Goal: Task Accomplishment & Management: Complete application form

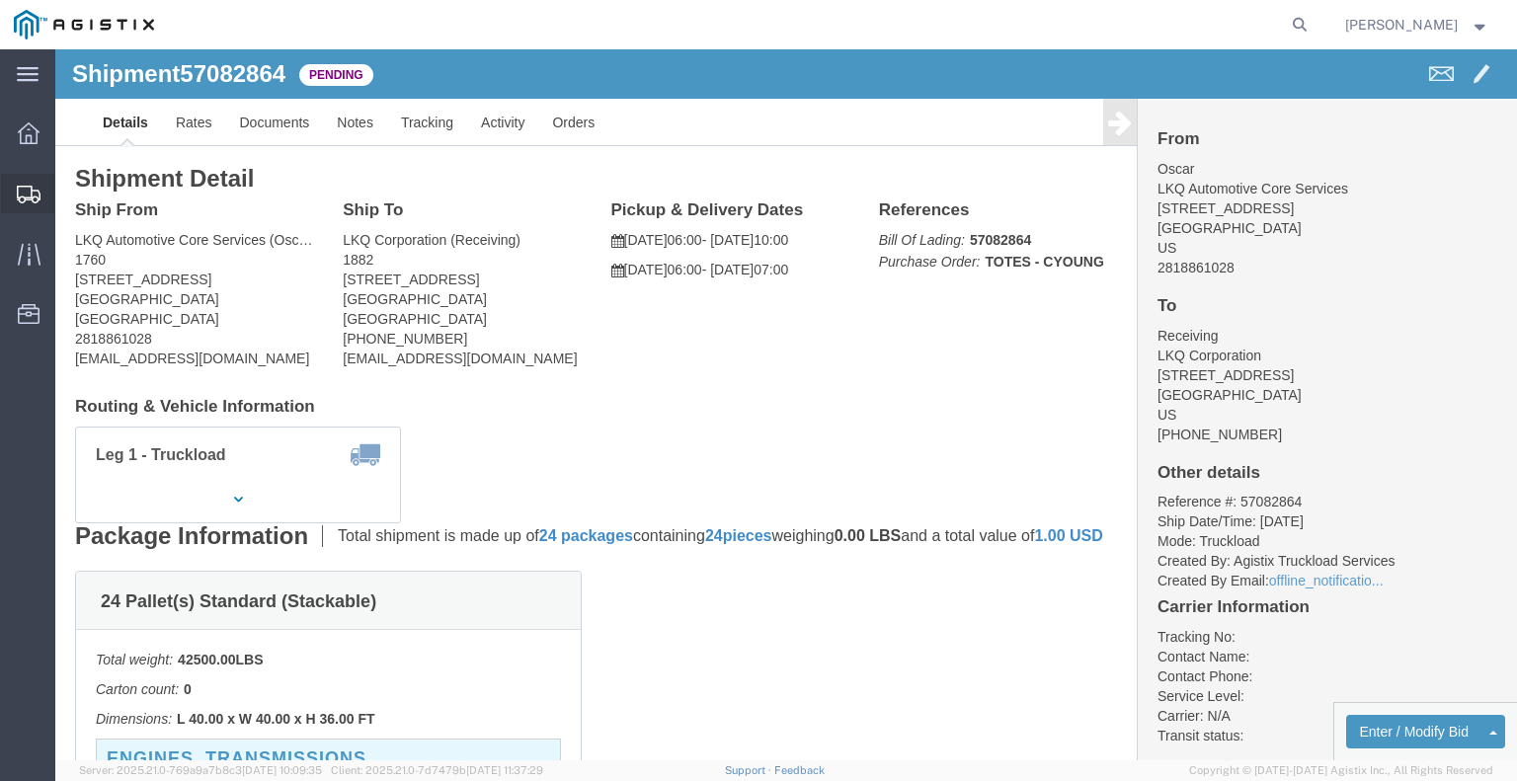
click at [62, 181] on span "Shipments" at bounding box center [61, 194] width 14 height 40
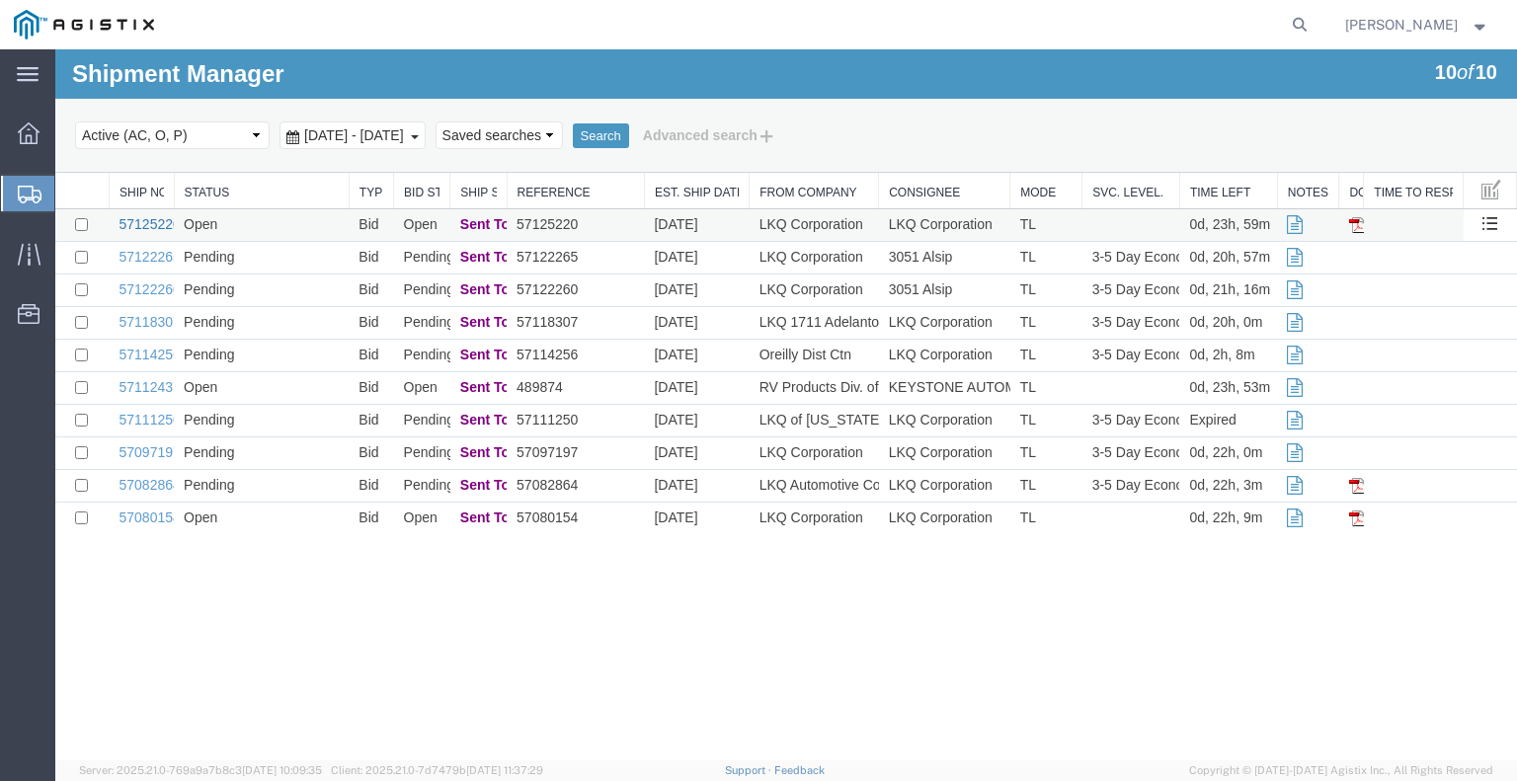
click at [146, 224] on link "57125220" at bounding box center [150, 224] width 61 height 16
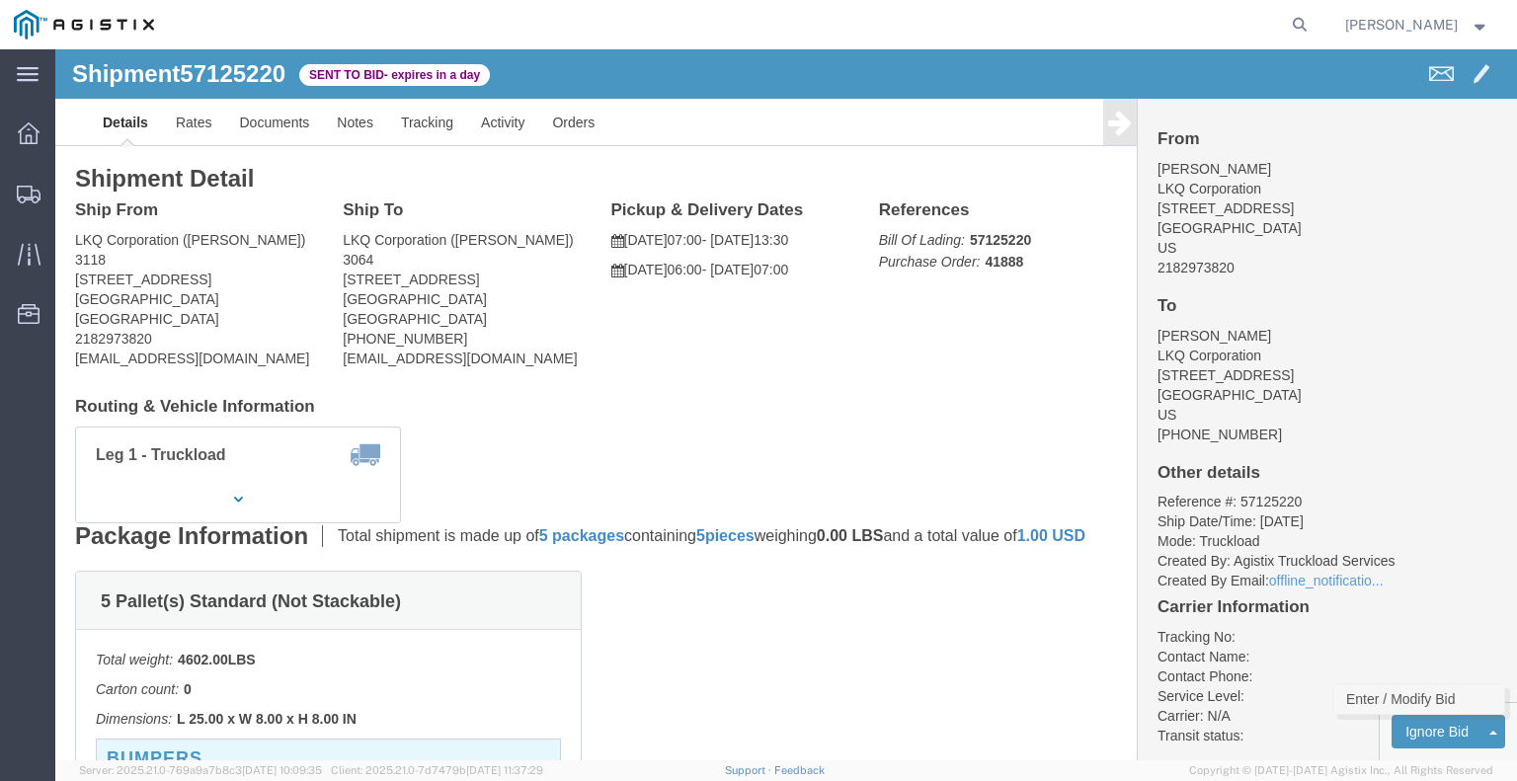
click link "Enter / Modify Bid"
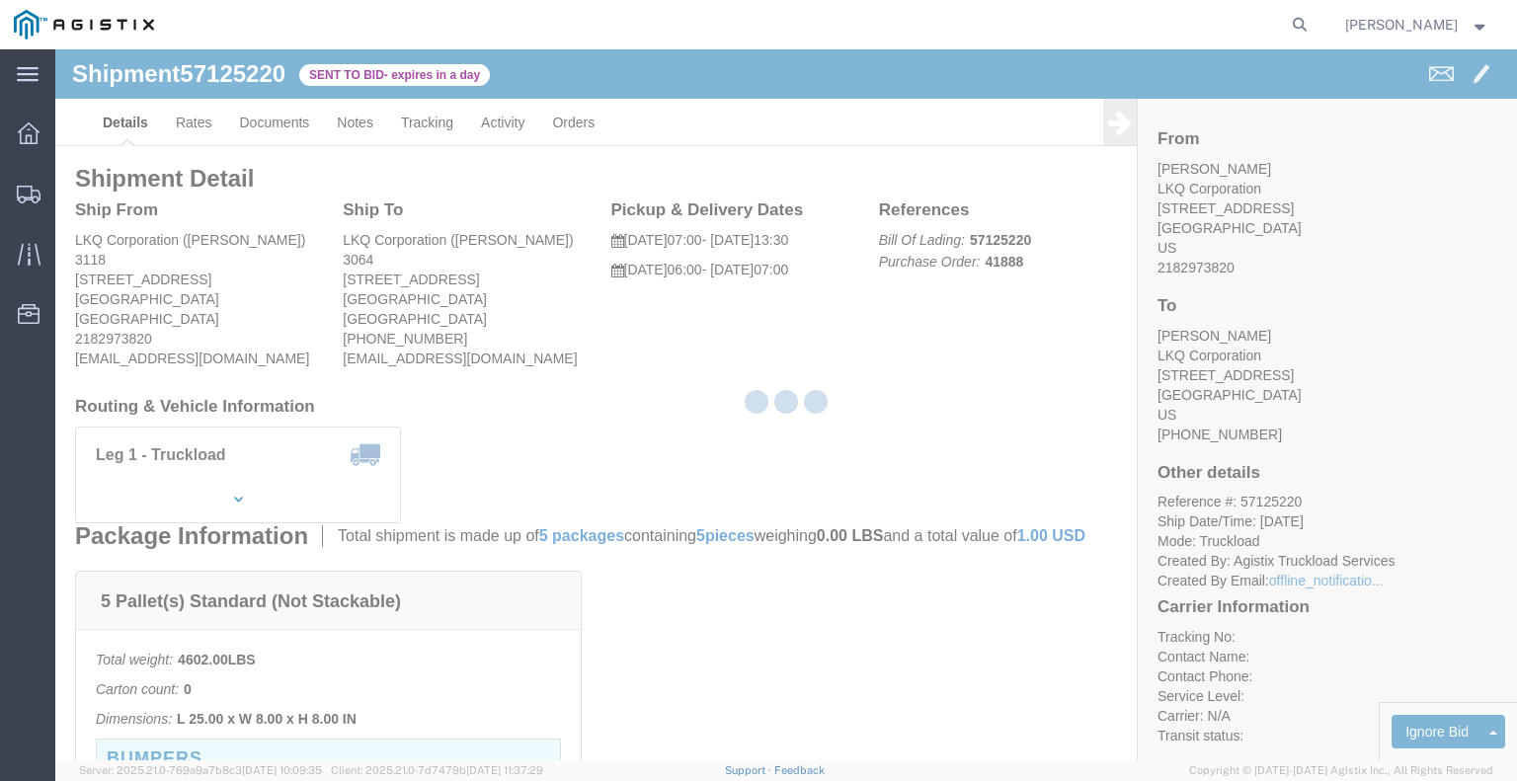
select select "22593"
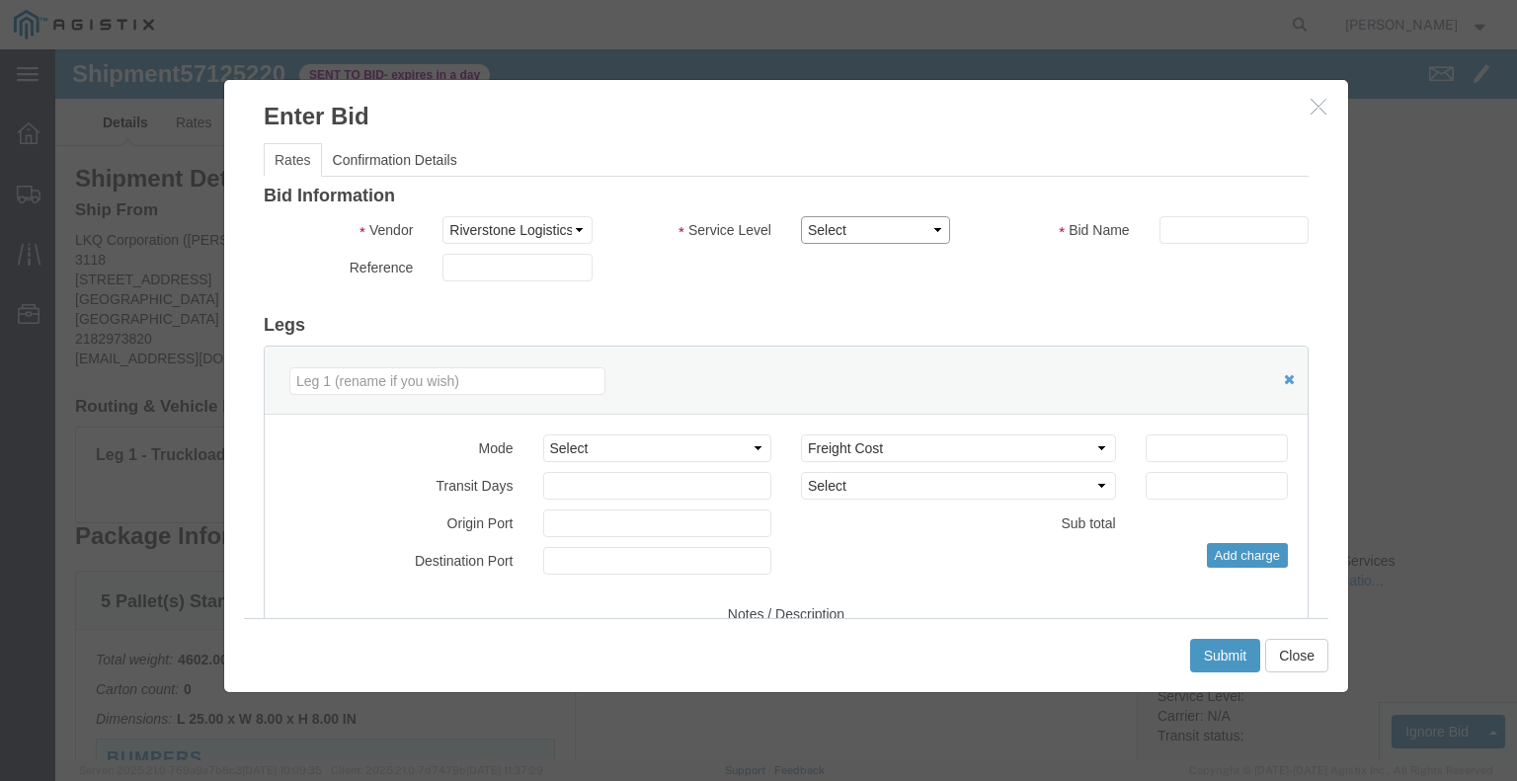
click select "Select Rail TL Standard 3 - 5 Day"
select select "41882"
click select "Select Rail TL Standard 3 - 5 Day"
click input "text"
type input "RLX"
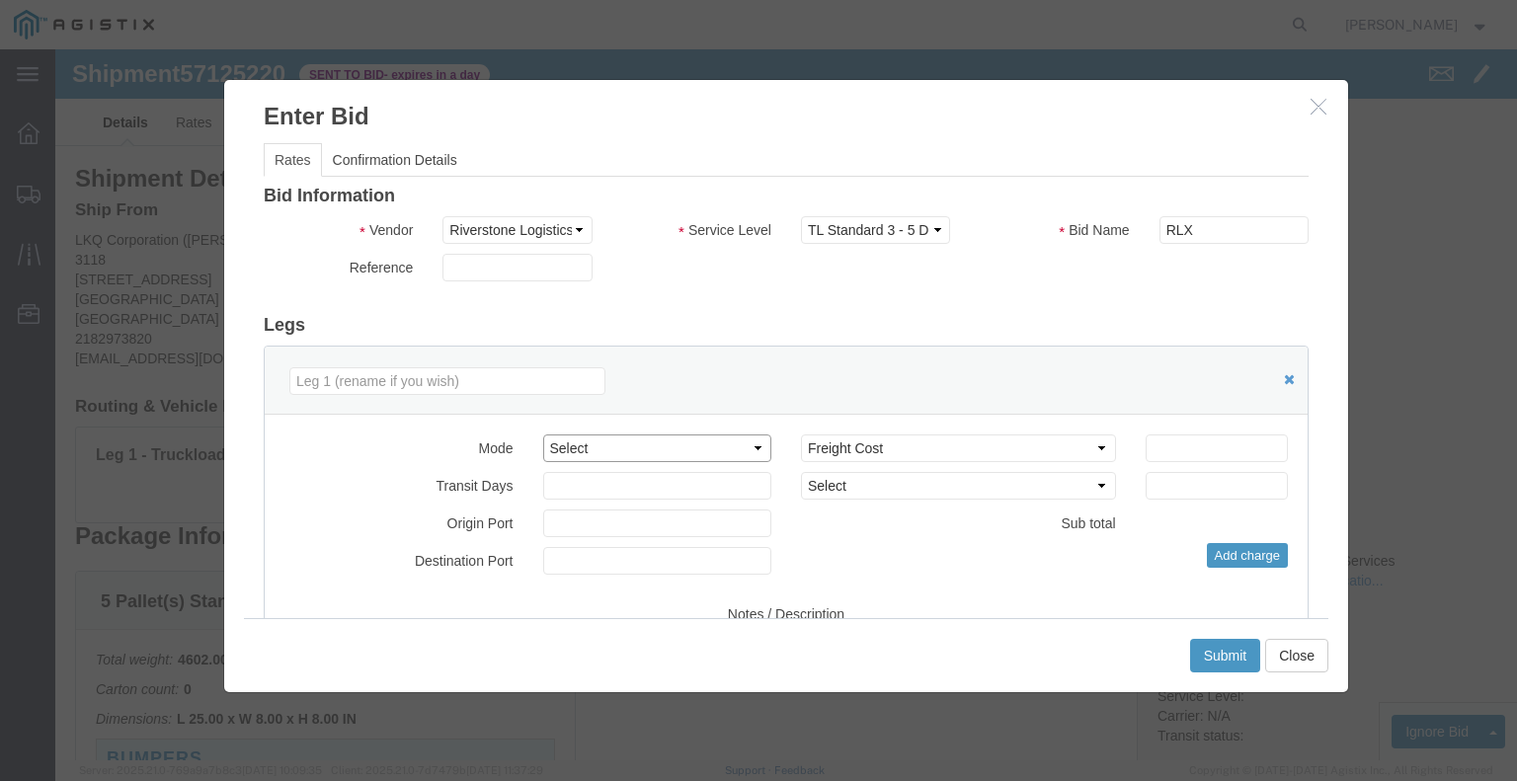
click select "Select Air Less than Truckload Multi-Leg Ocean Freight Rail Small Parcel Truckl…"
select select "TL"
click select "Select Air Less than Truckload Multi-Leg Ocean Freight Rail Small Parcel Truckl…"
click input "number"
type input "1"
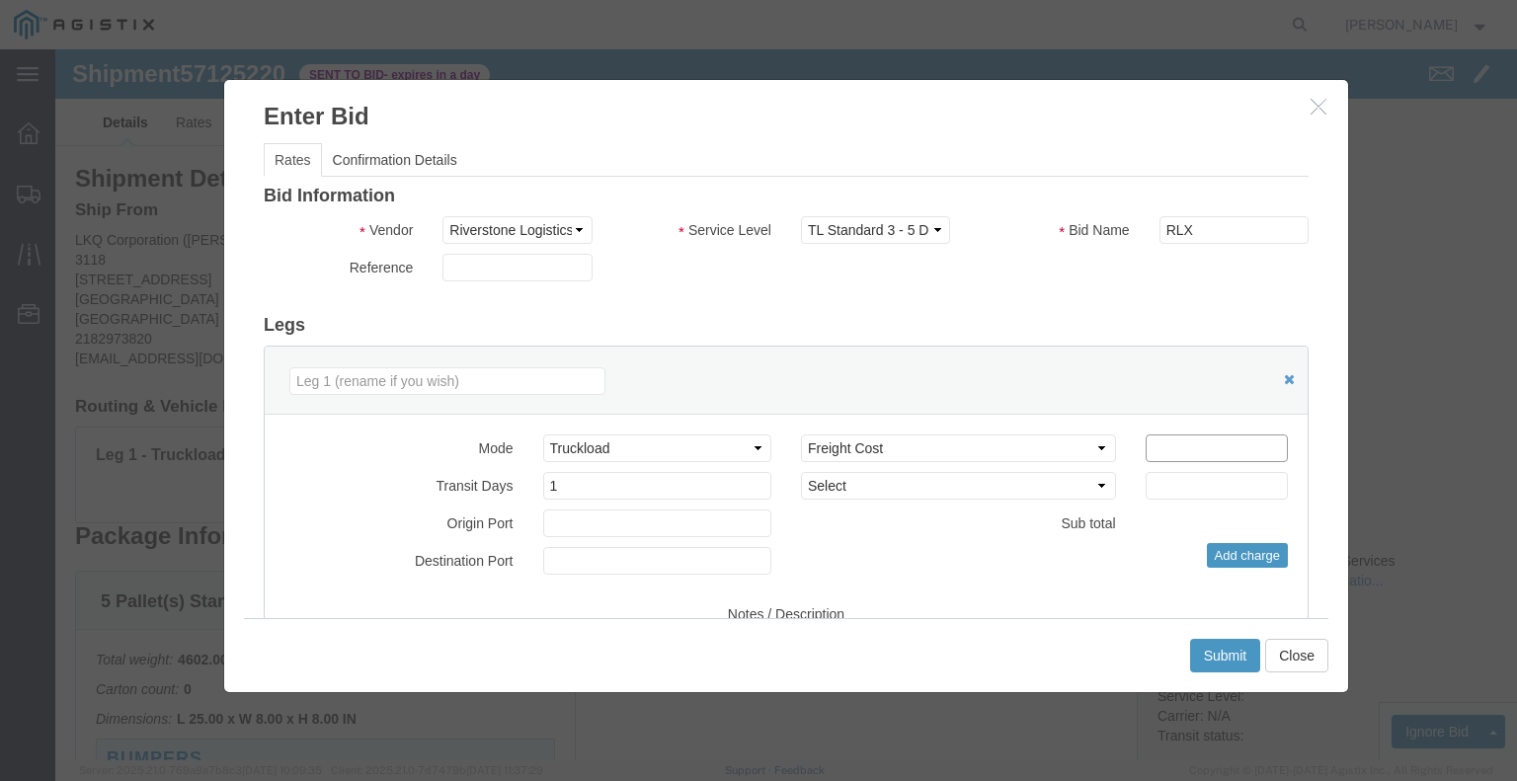
click input "number"
click div "Sub total 1,000.00"
click input "1000"
type input "1050"
click button "Submit"
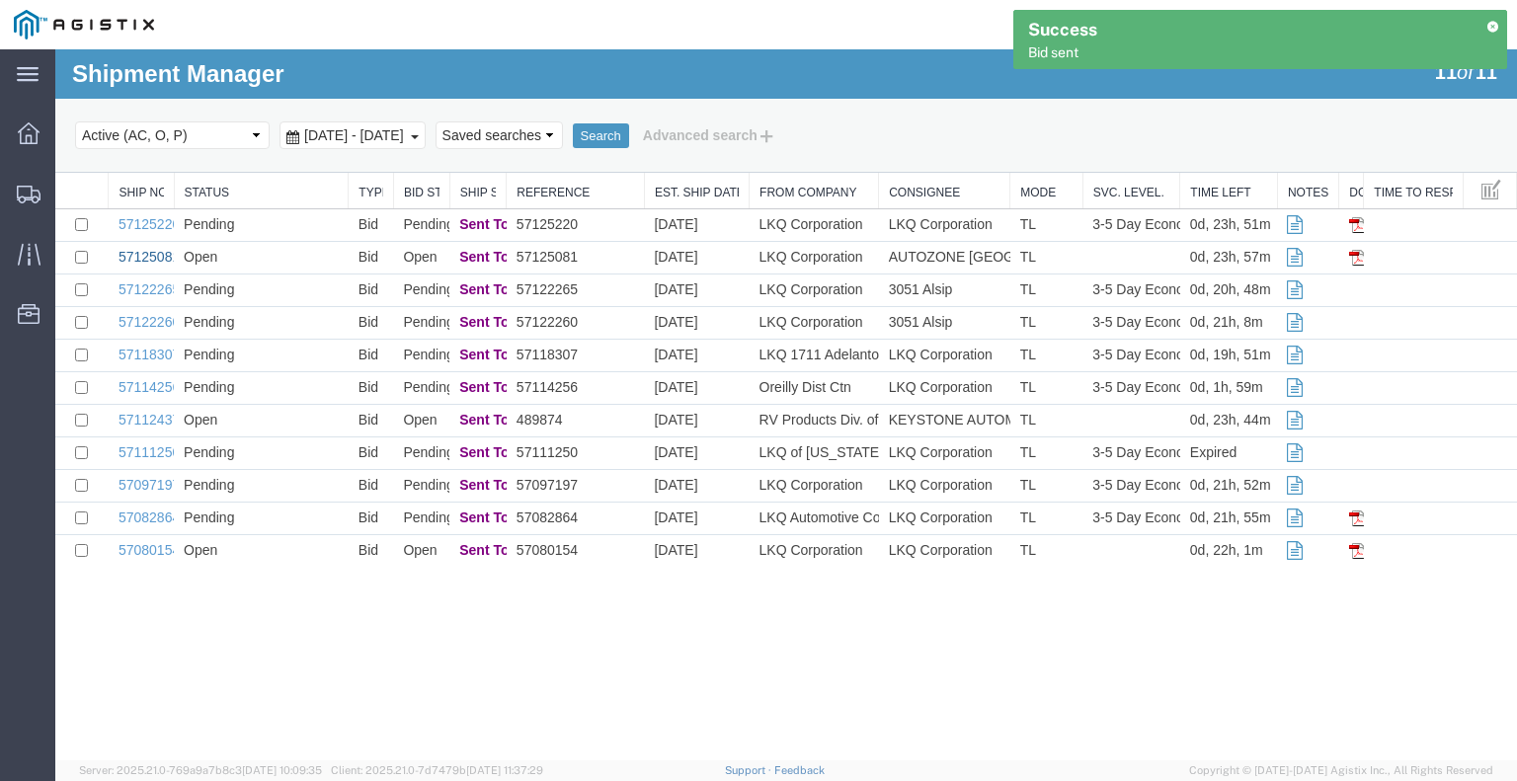
click at [133, 256] on link "57125081" at bounding box center [149, 257] width 61 height 16
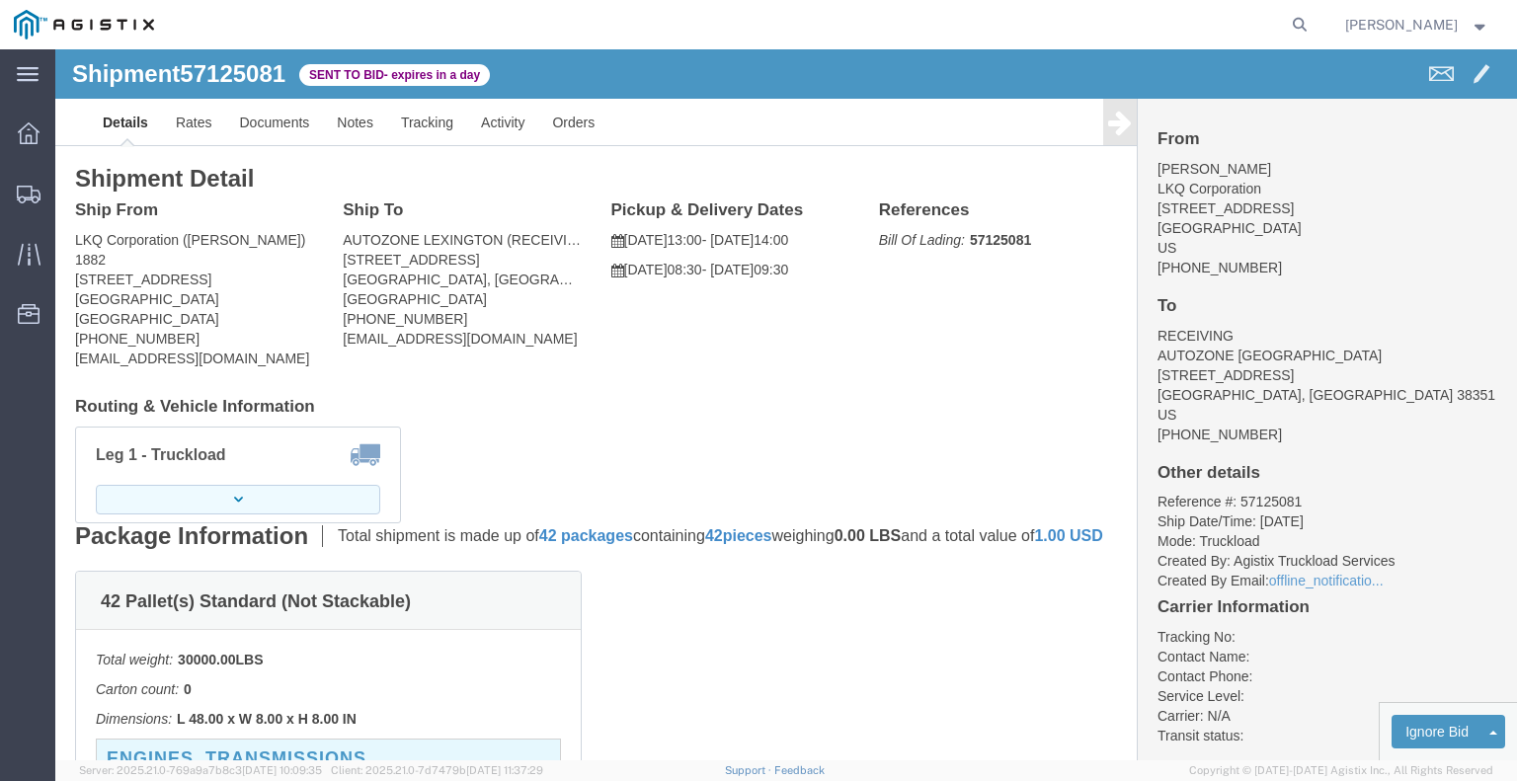
click button "button"
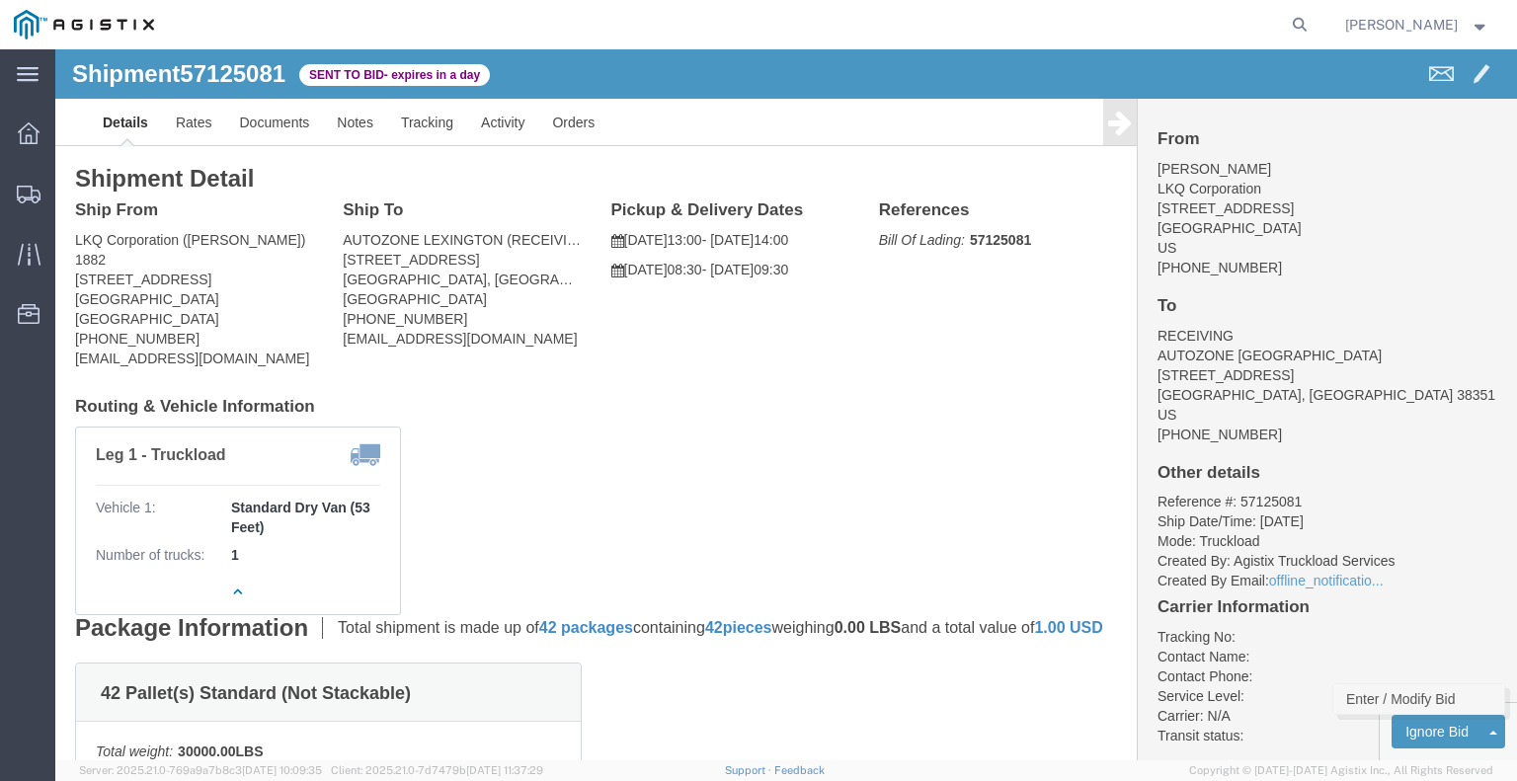
click link "Enter / Modify Bid"
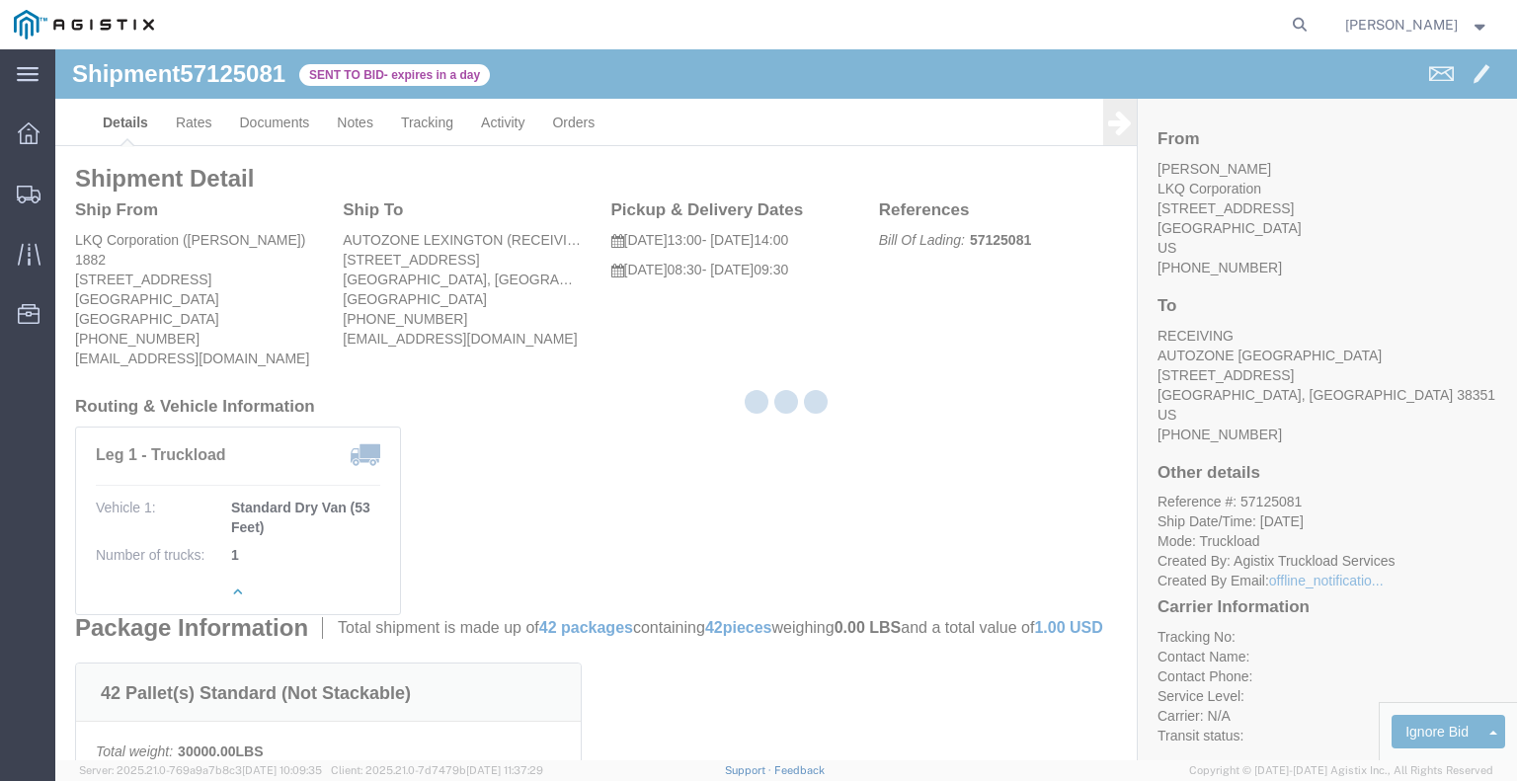
select select "22593"
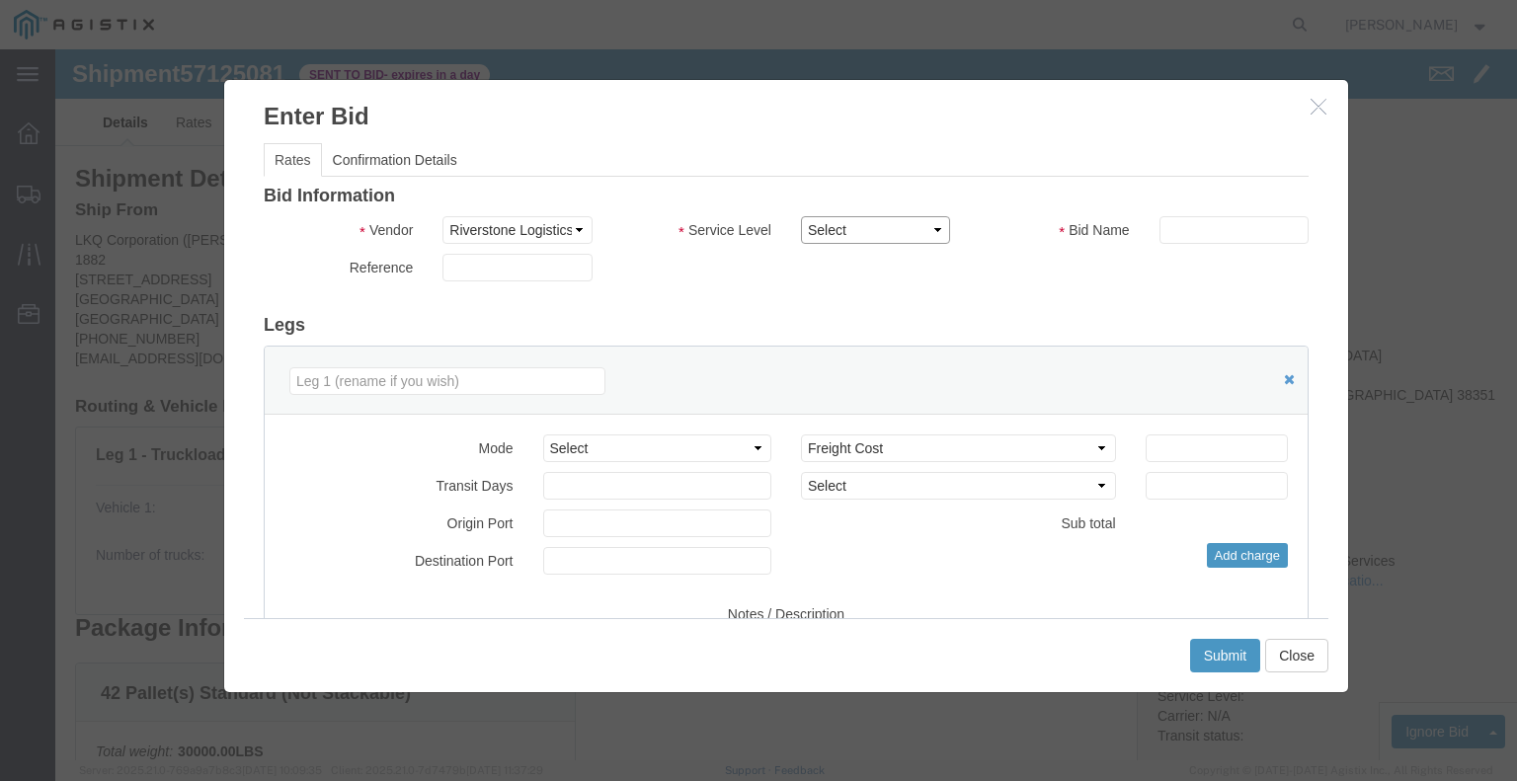
click select "Select Rail TL Standard 3 - 5 Day"
select select "41882"
click select "Select Rail TL Standard 3 - 5 Day"
click input "text"
type input "RLX"
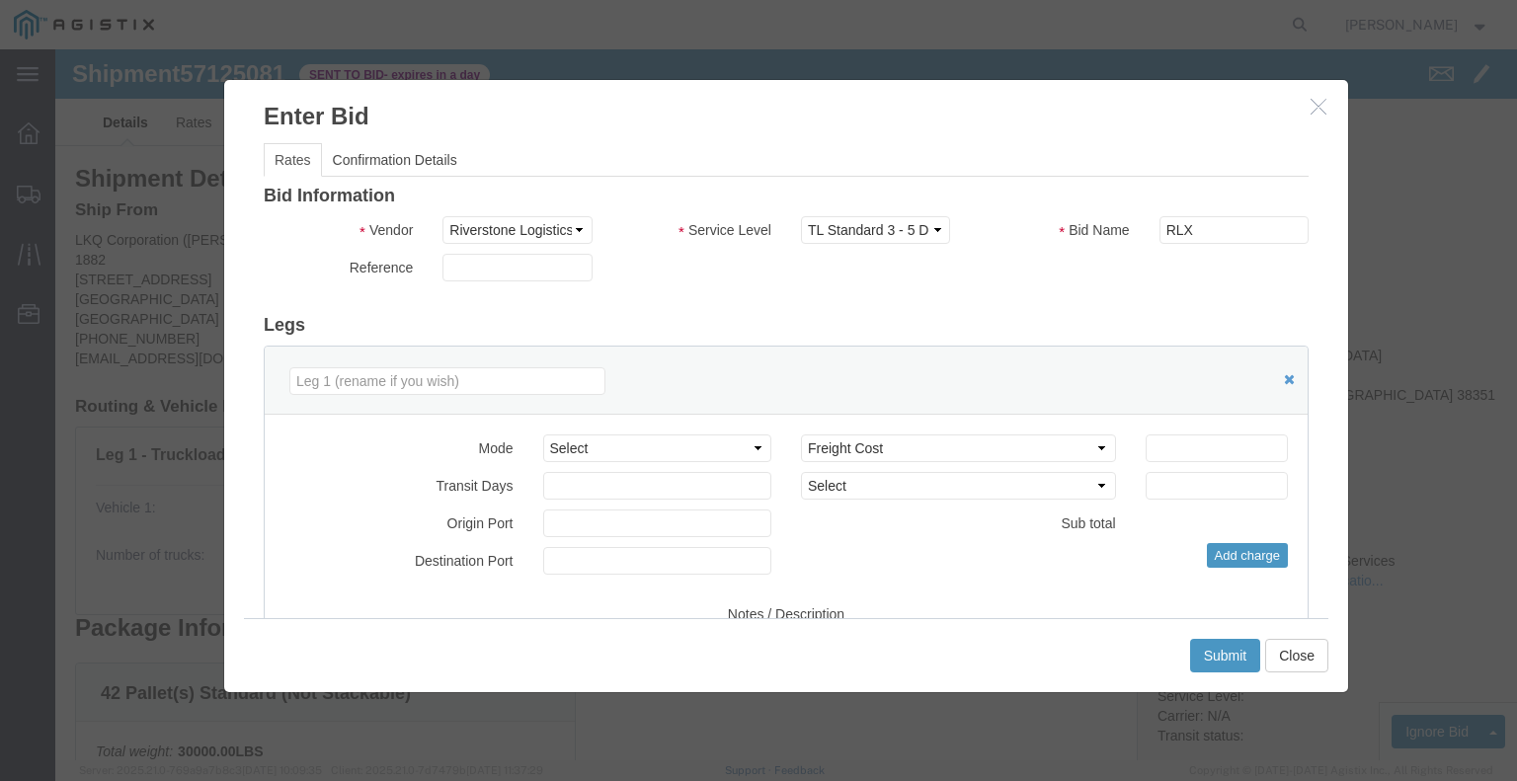
click div "Bid Information Vendor Select Riverstone Logistics LLC Service Level Select Rai…"
click select "Select Air Less than Truckload Multi-Leg Ocean Freight Rail Small Parcel Truckl…"
select select "TL"
click select "Select Air Less than Truckload Multi-Leg Ocean Freight Rail Small Parcel Truckl…"
click input "number"
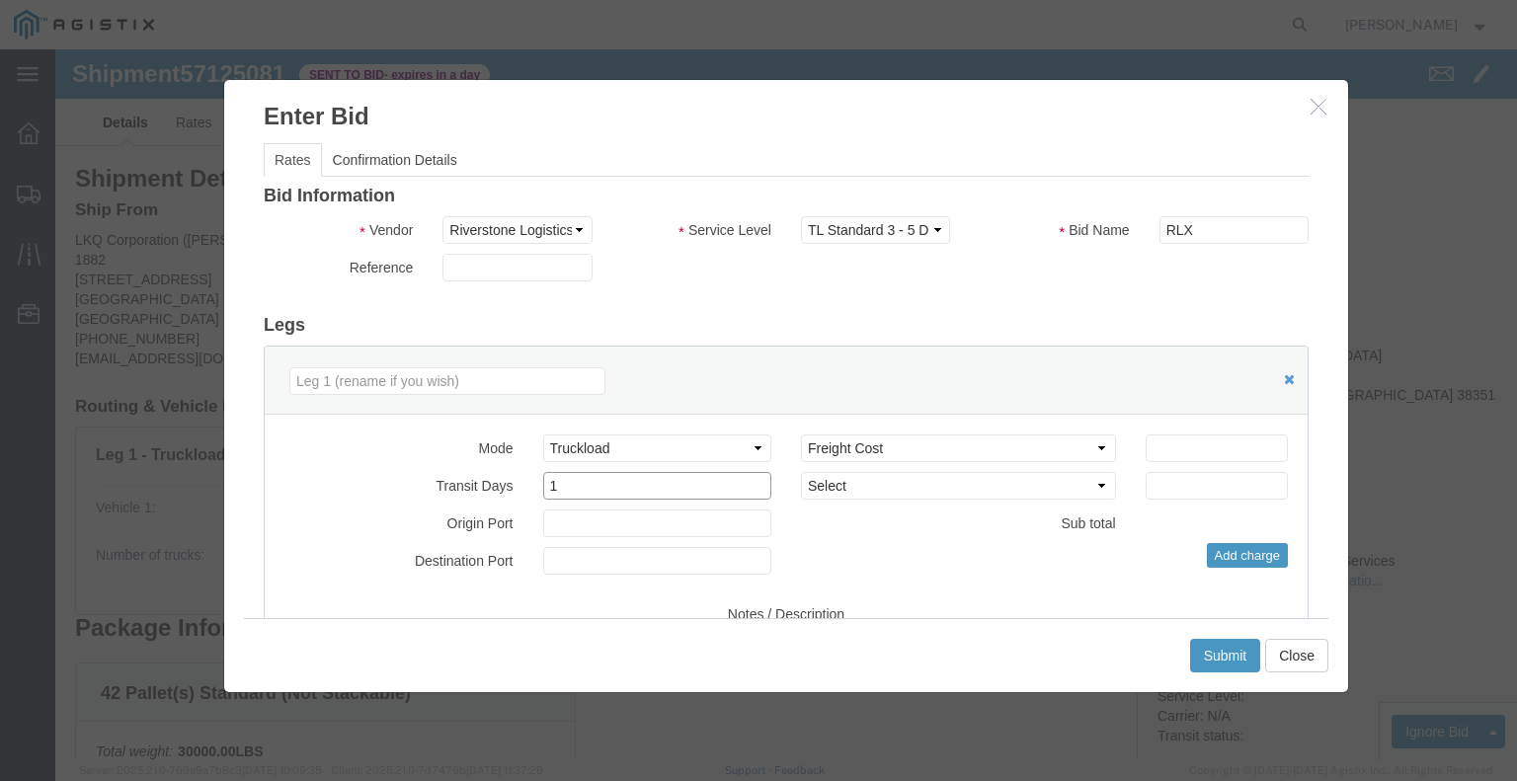
type input "1"
click input "number"
type input "1005"
click div "Add charge"
click button "Submit"
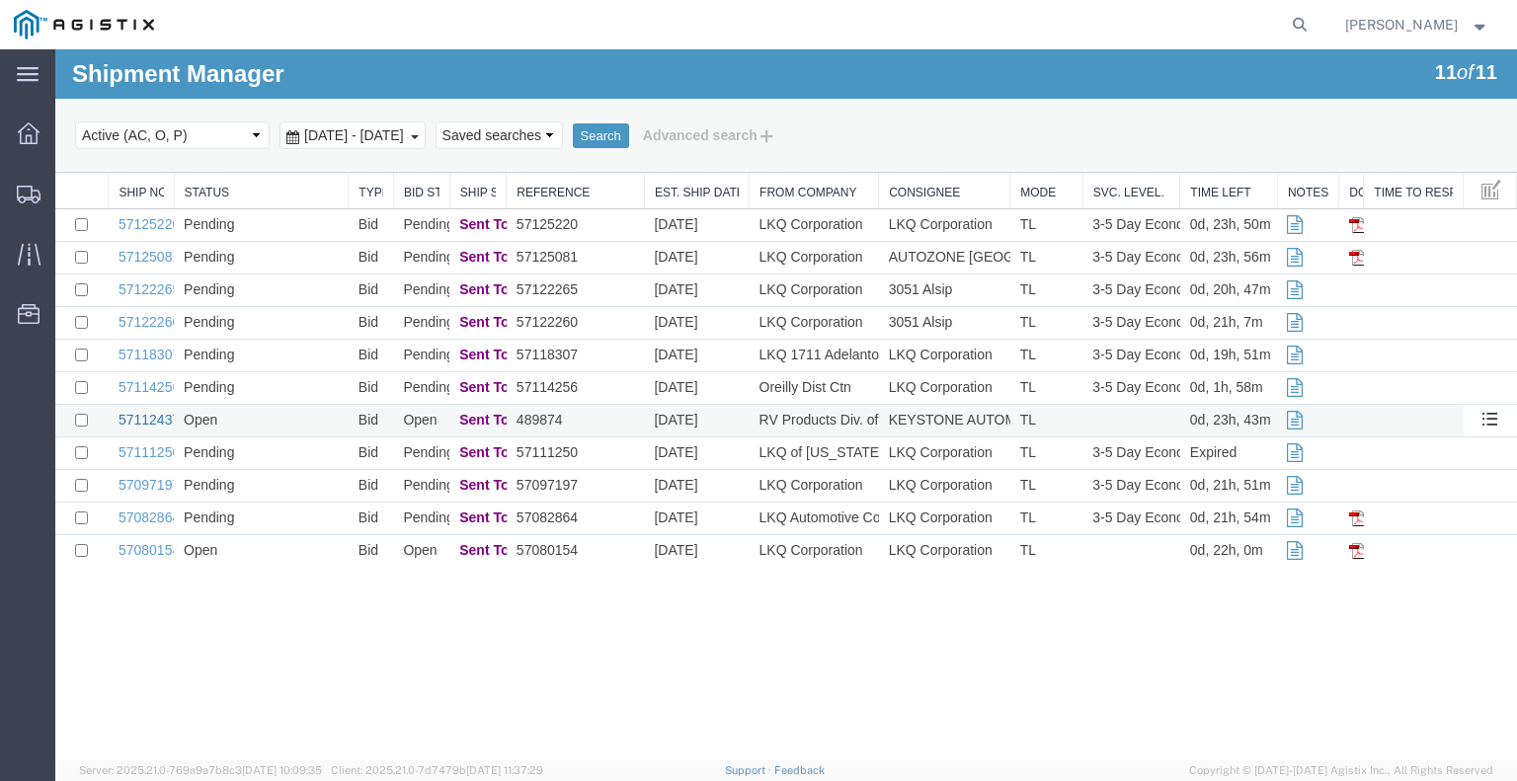
click at [140, 421] on link "57112437" at bounding box center [149, 420] width 61 height 16
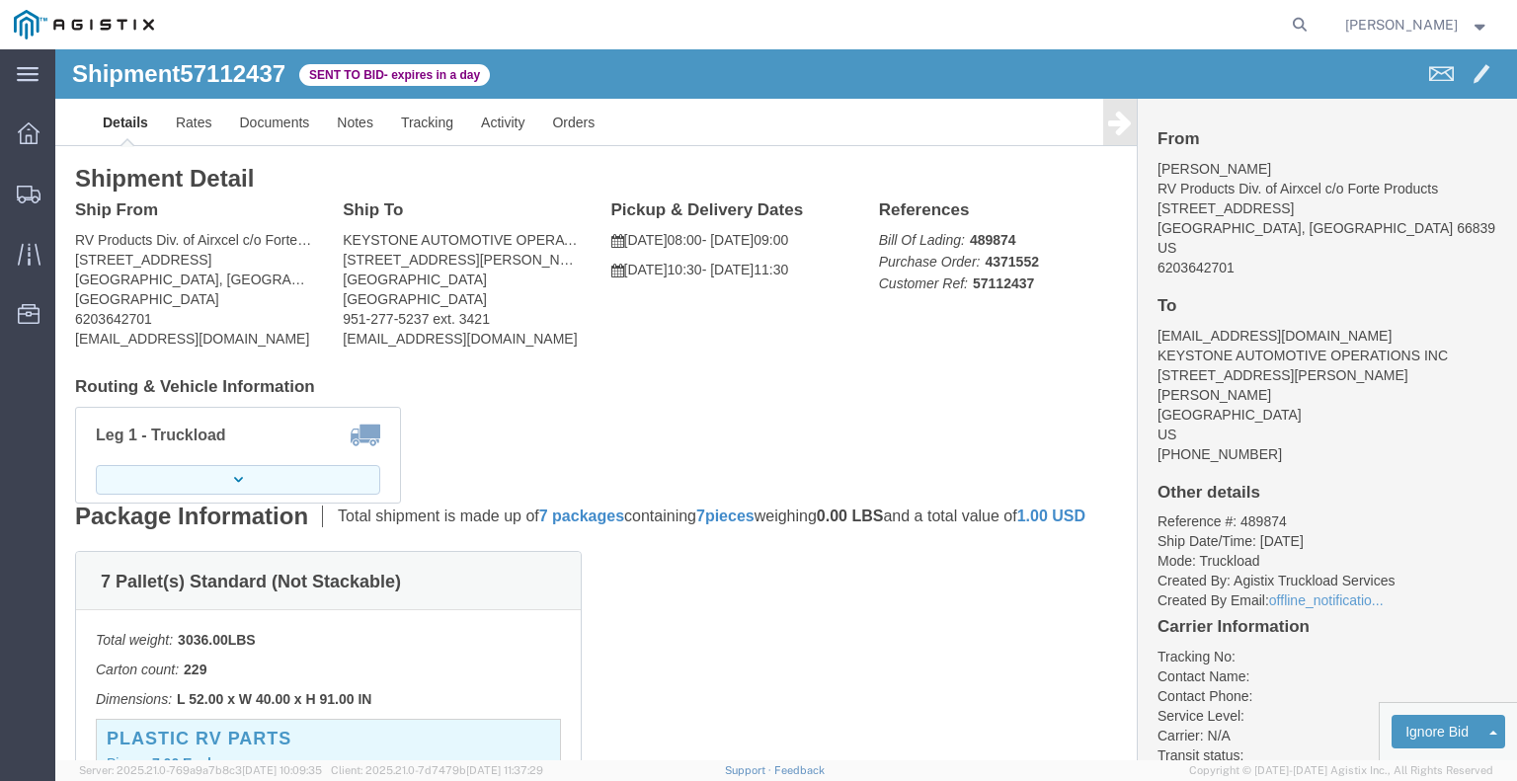
click button "button"
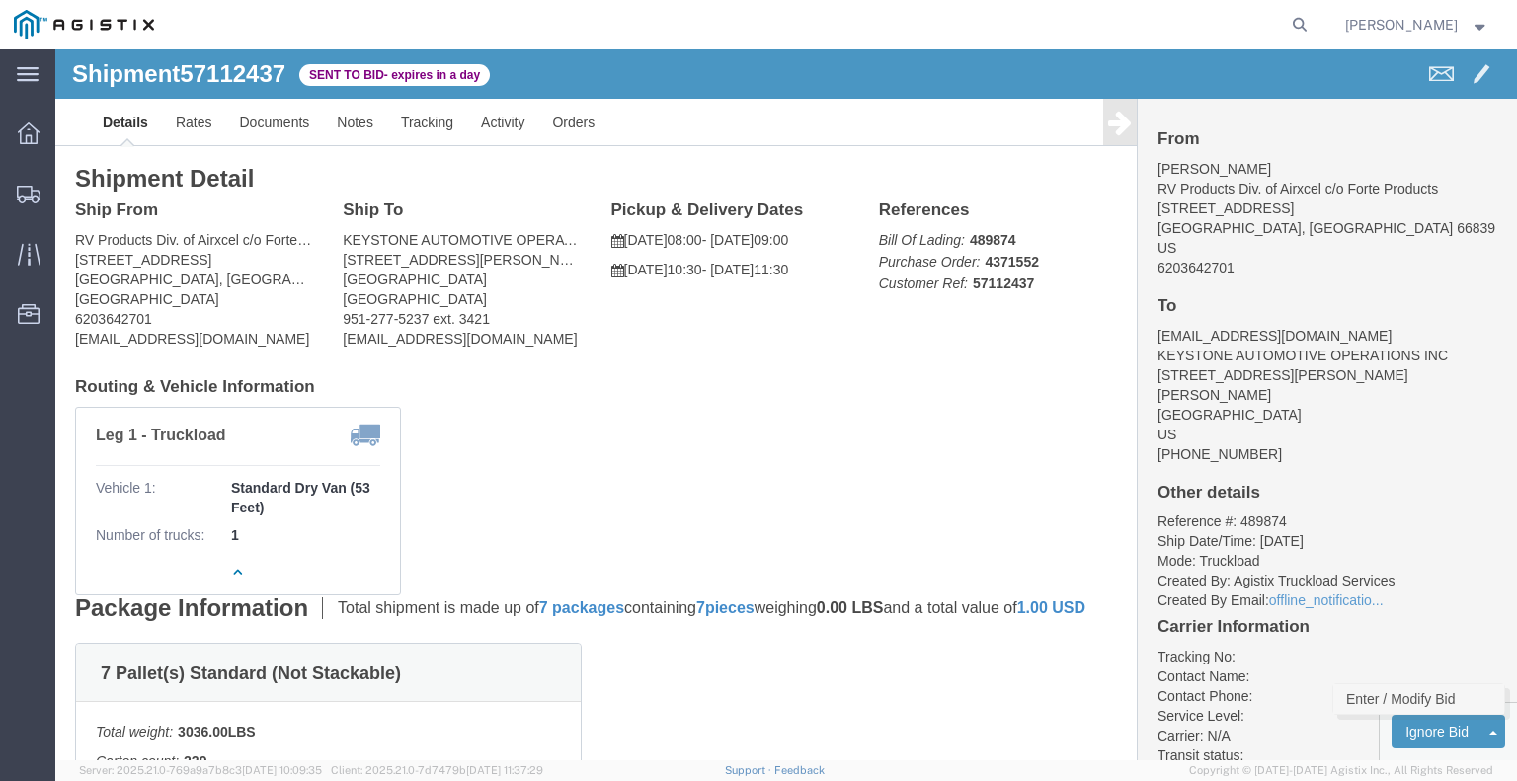
click link "Enter / Modify Bid"
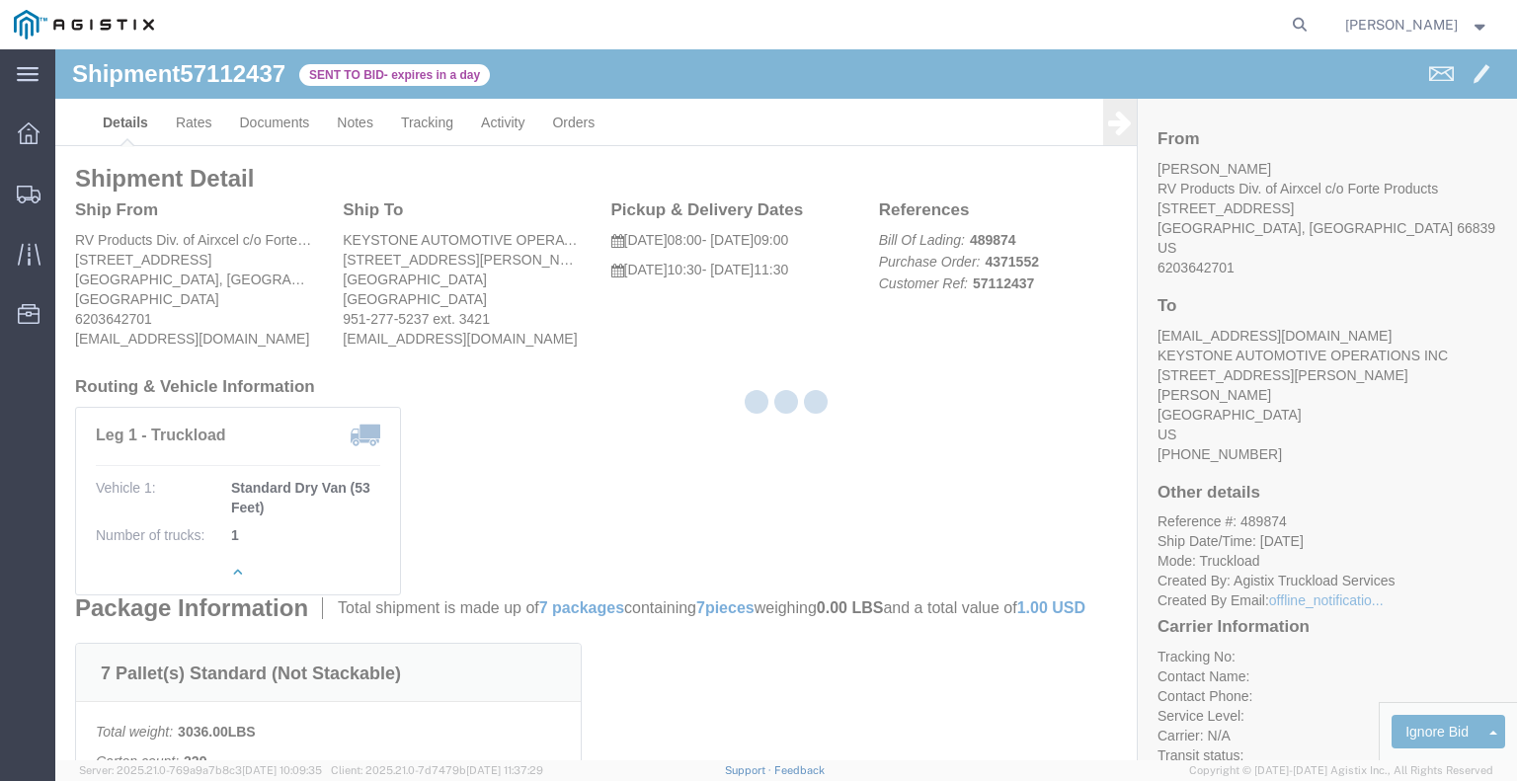
select select "22593"
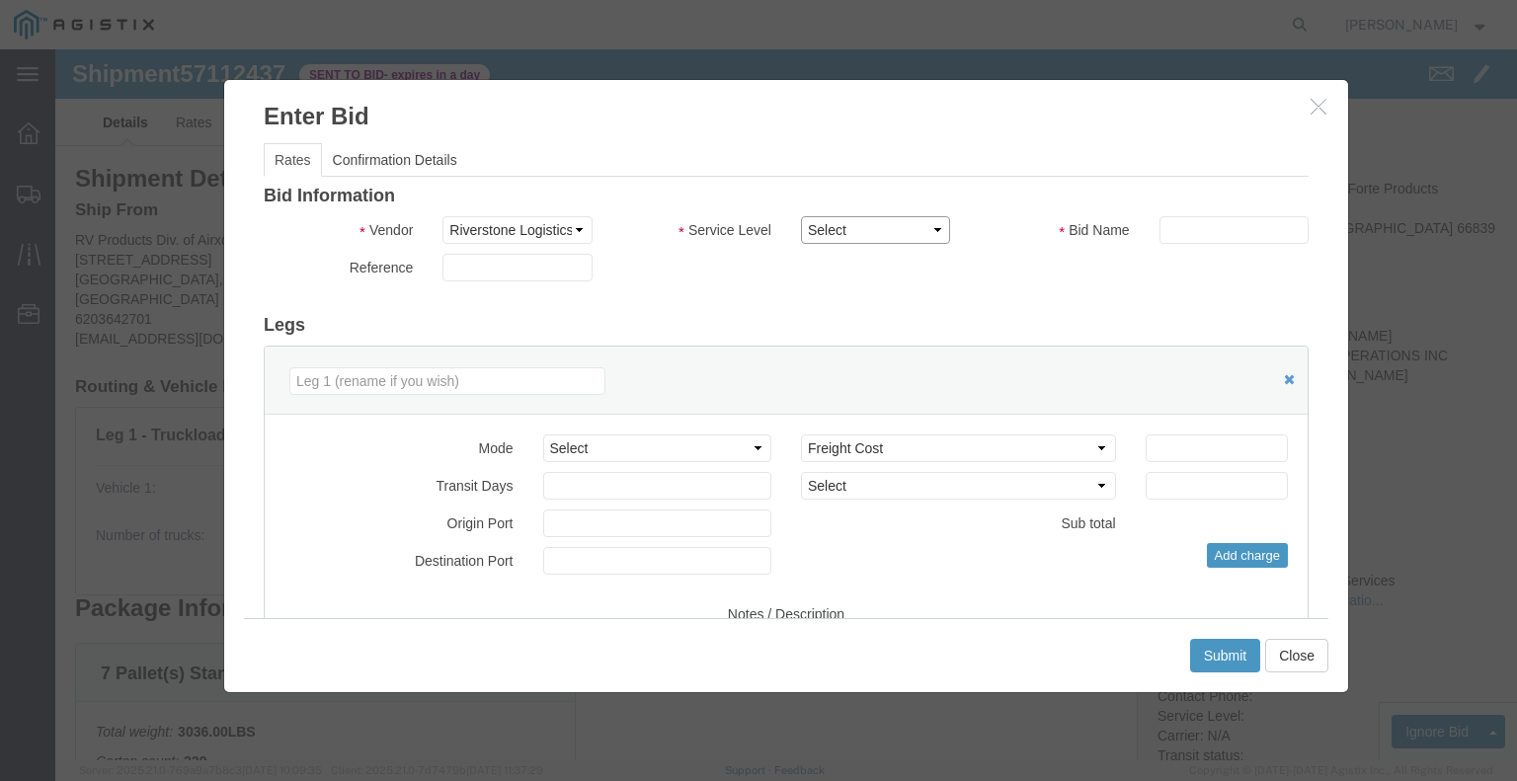
click select "Select Rail TL Standard 3 - 5 Day"
select select "41882"
click select "Select Rail TL Standard 3 - 5 Day"
click div "Bid Name"
click input "text"
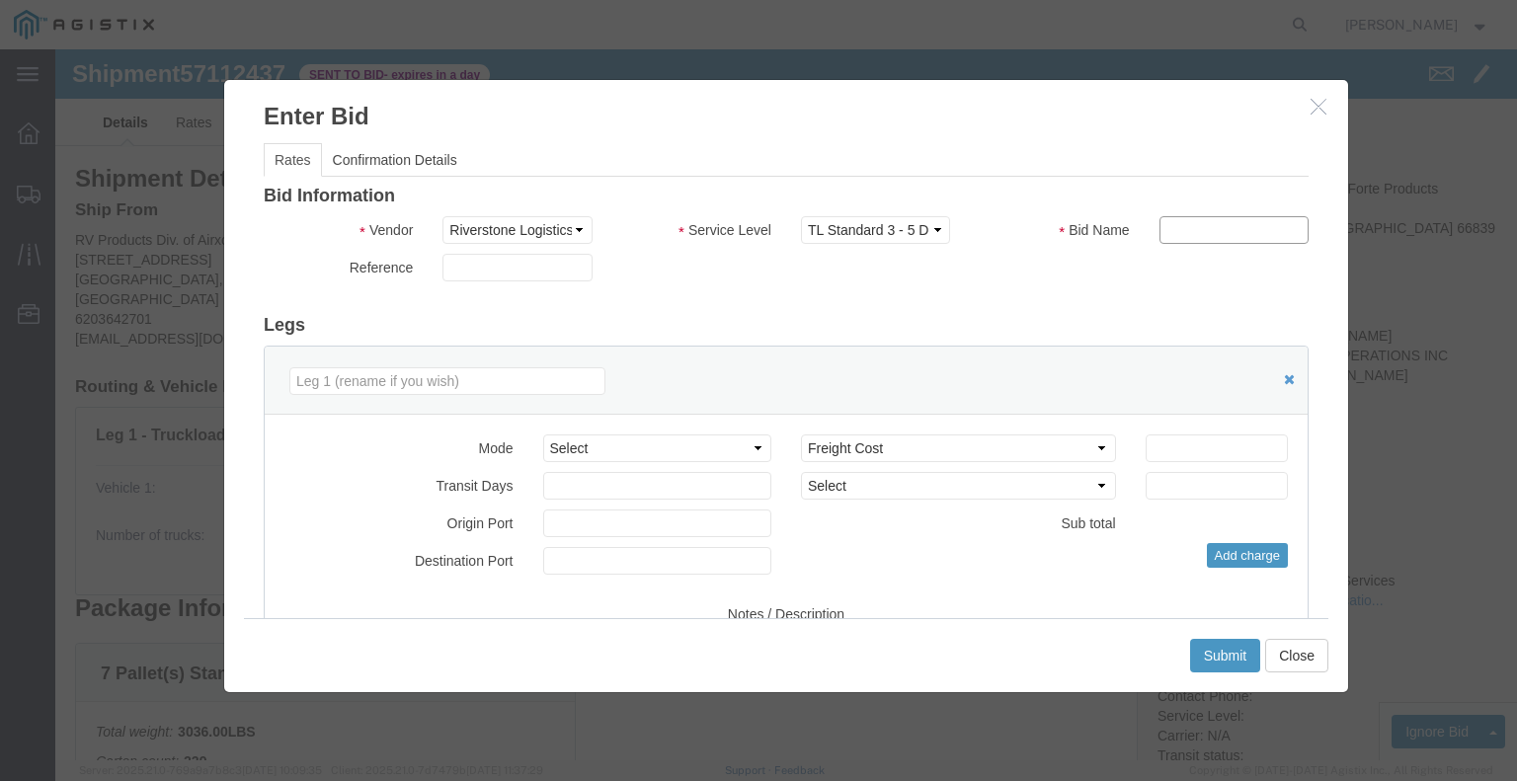
type input "RLX"
click div "Reference"
click select "Select Air Less than Truckload Multi-Leg Ocean Freight Rail Small Parcel Truckl…"
select select "TL"
click select "Select Air Less than Truckload Multi-Leg Ocean Freight Rail Small Parcel Truckl…"
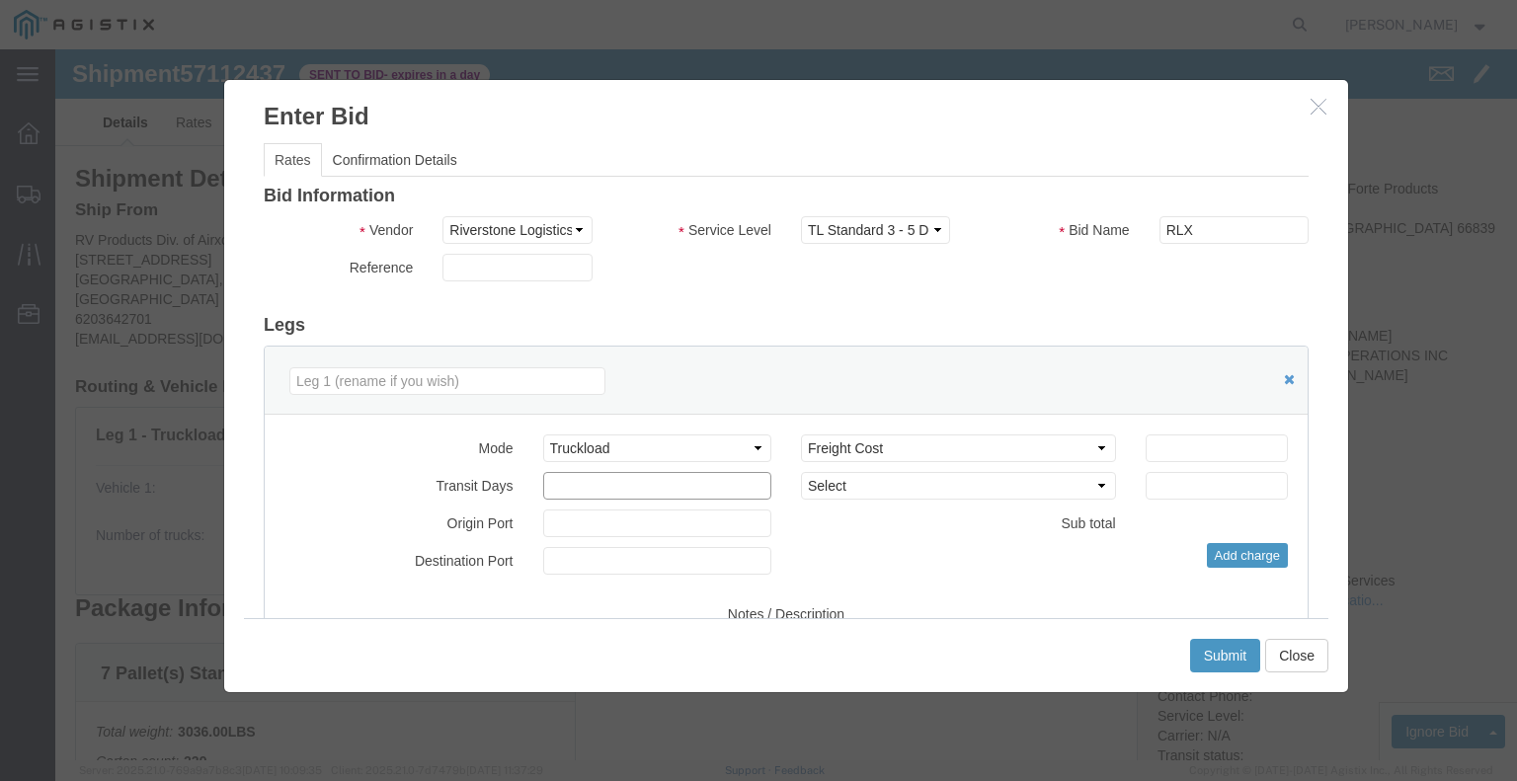
click input "number"
type input "2360"
click input "number"
type input "2"
click div "Select 2 Day Service 3 Axle Winch Truck 3 to 5 Day Service 96L Domestic Flat Ra…"
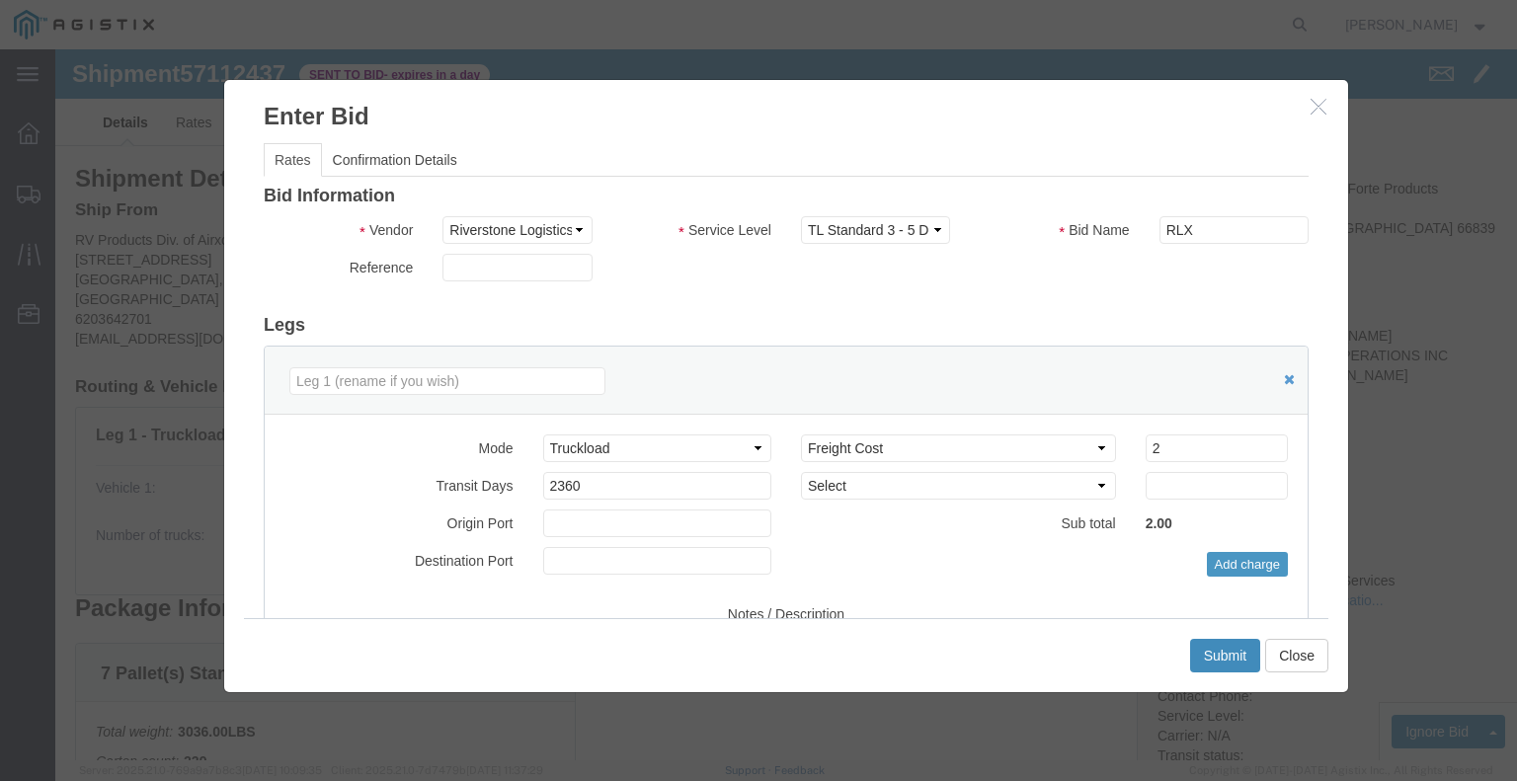
click button "Submit"
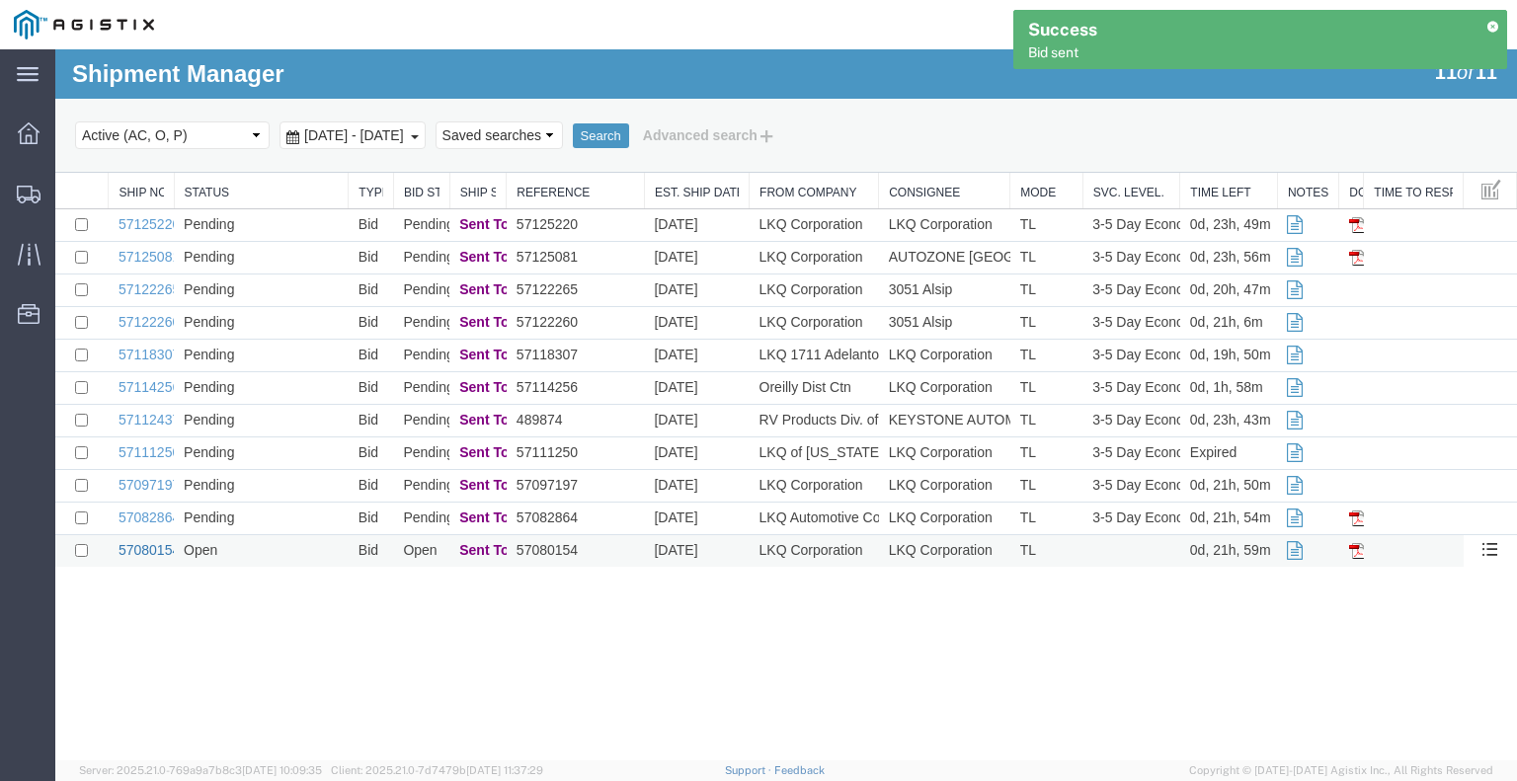
click at [146, 548] on link "57080154" at bounding box center [149, 550] width 61 height 16
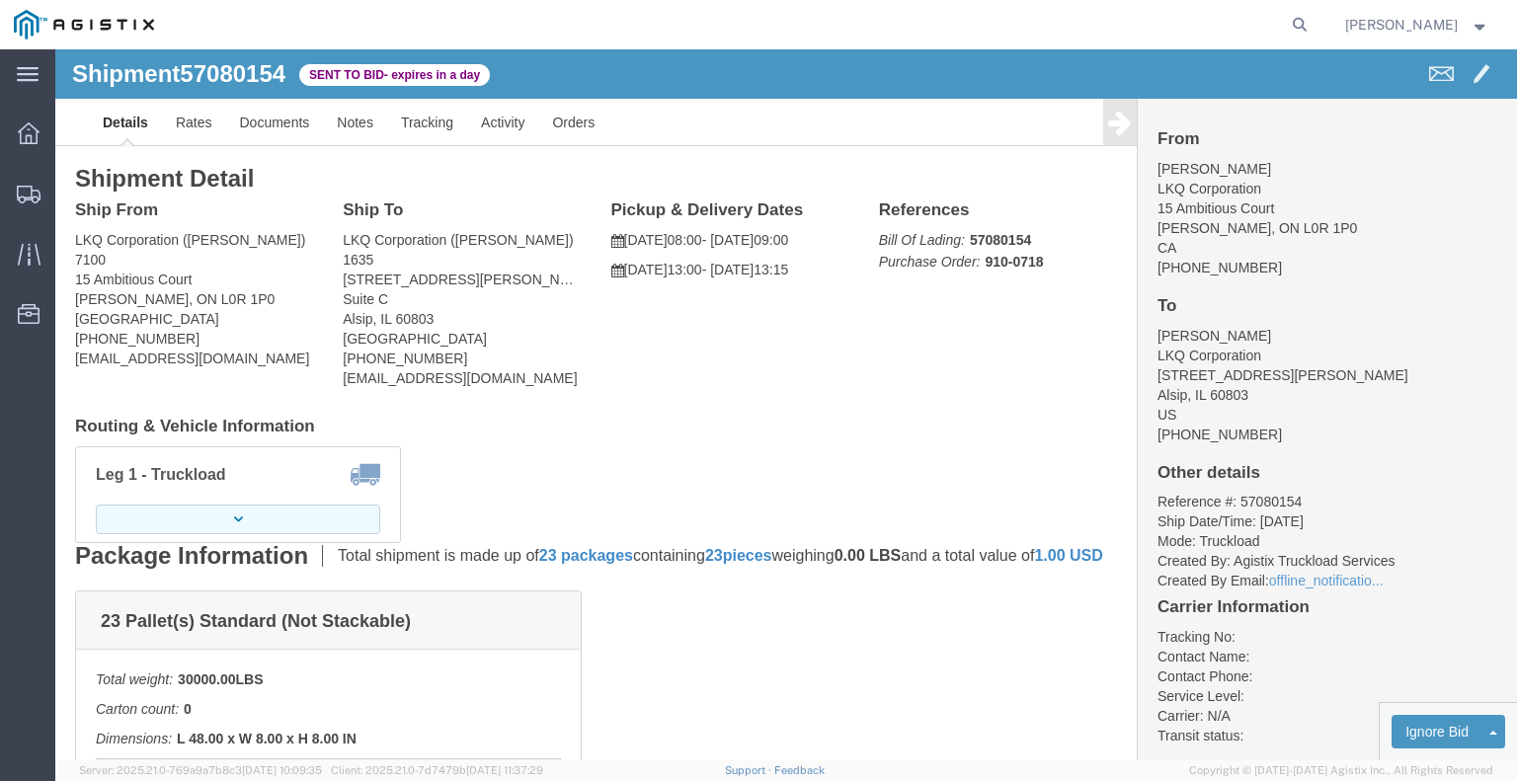
click button "button"
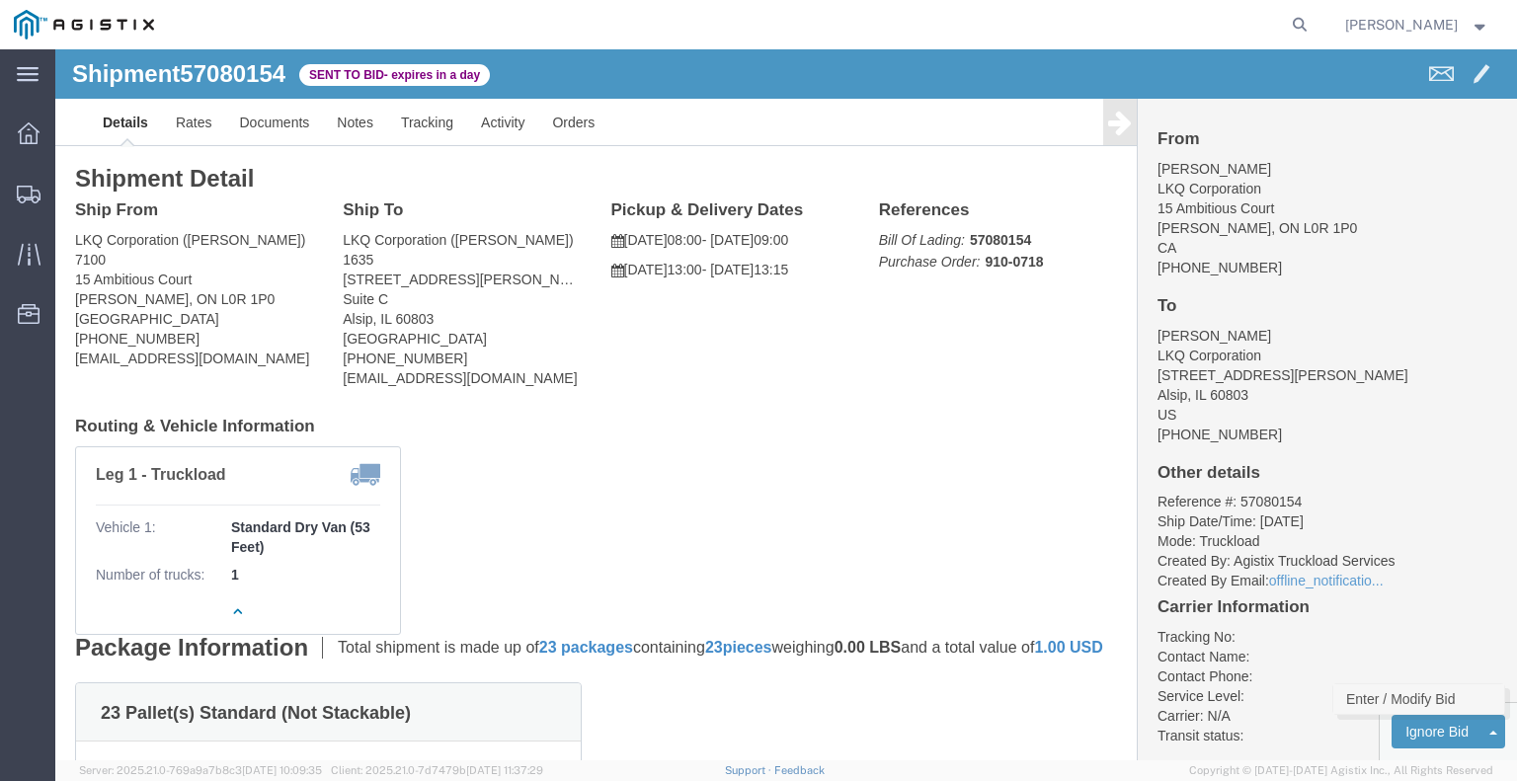
click link "Enter / Modify Bid"
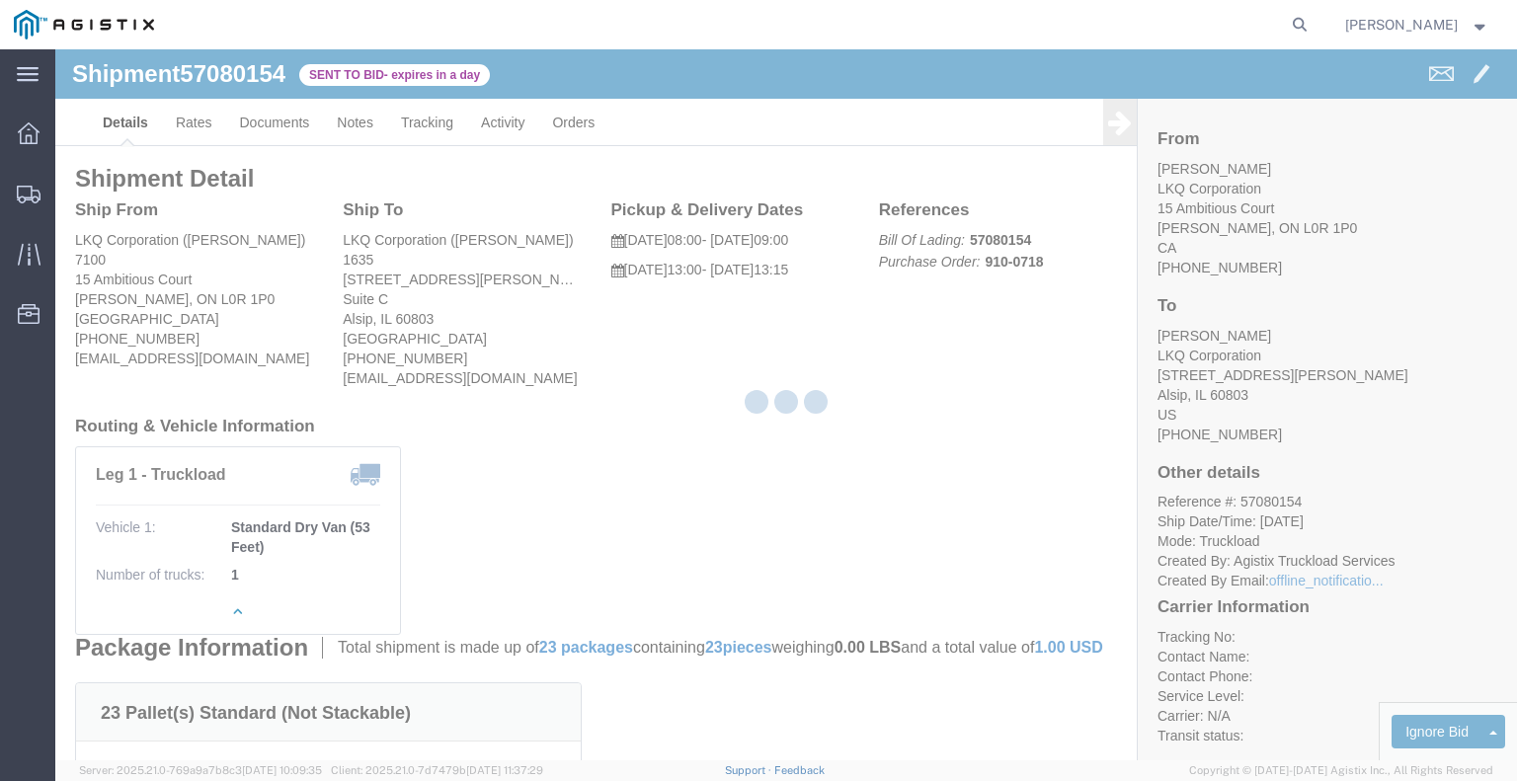
select select "22593"
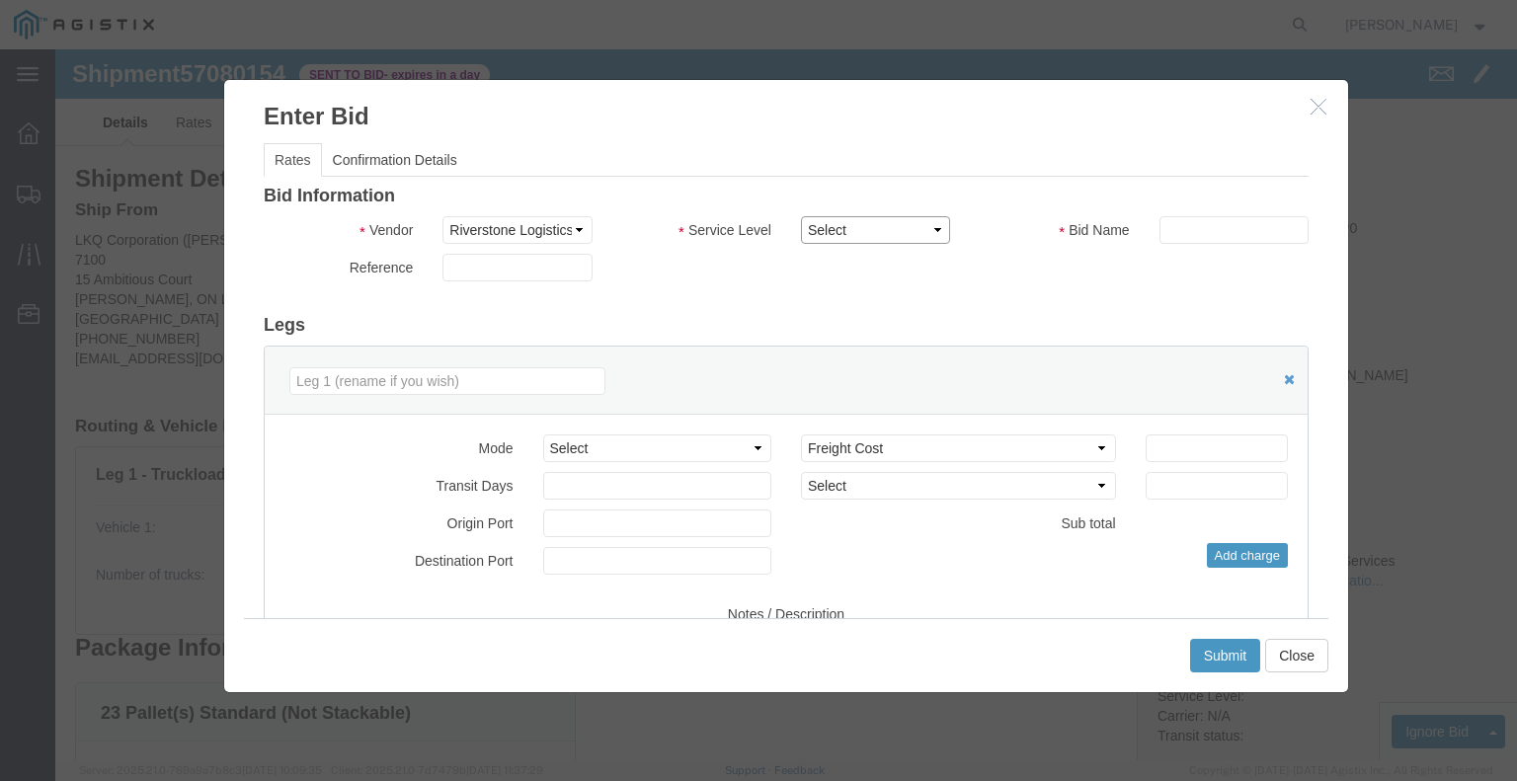
click select "Select Rail TL Standard 3 - 5 Day"
select select "41882"
click select "Select Rail TL Standard 3 - 5 Day"
click input "text"
type input "RLX"
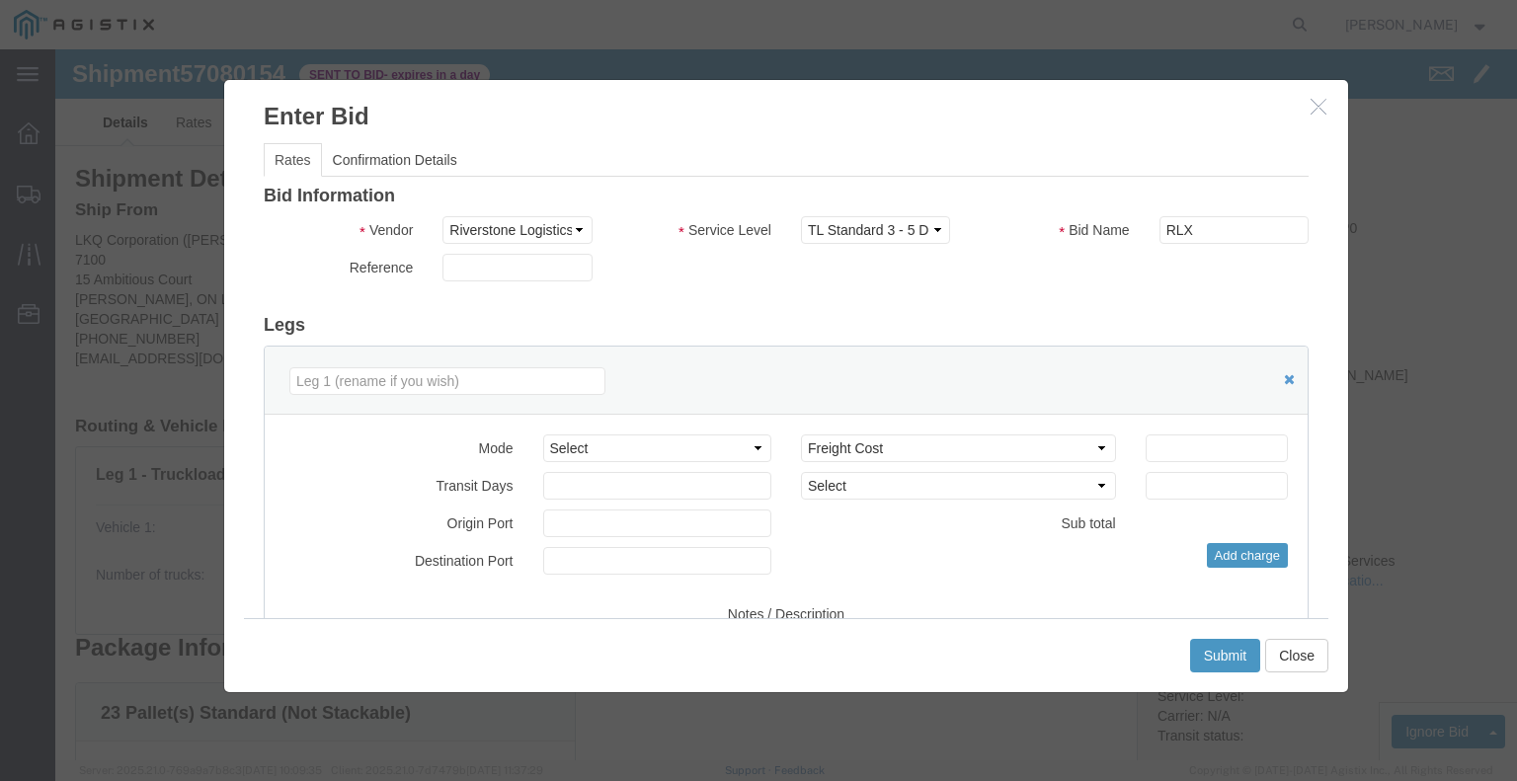
drag, startPoint x: 874, startPoint y: 254, endPoint x: 868, endPoint y: 264, distance: 11.5
click div "Bid Information Vendor Select Riverstone Logistics LLC Service Level Select Rai…"
click select "Select Air Less than Truckload Multi-Leg Ocean Freight Rail Small Parcel Truckl…"
select select "TL"
click select "Select Air Less than Truckload Multi-Leg Ocean Freight Rail Small Parcel Truckl…"
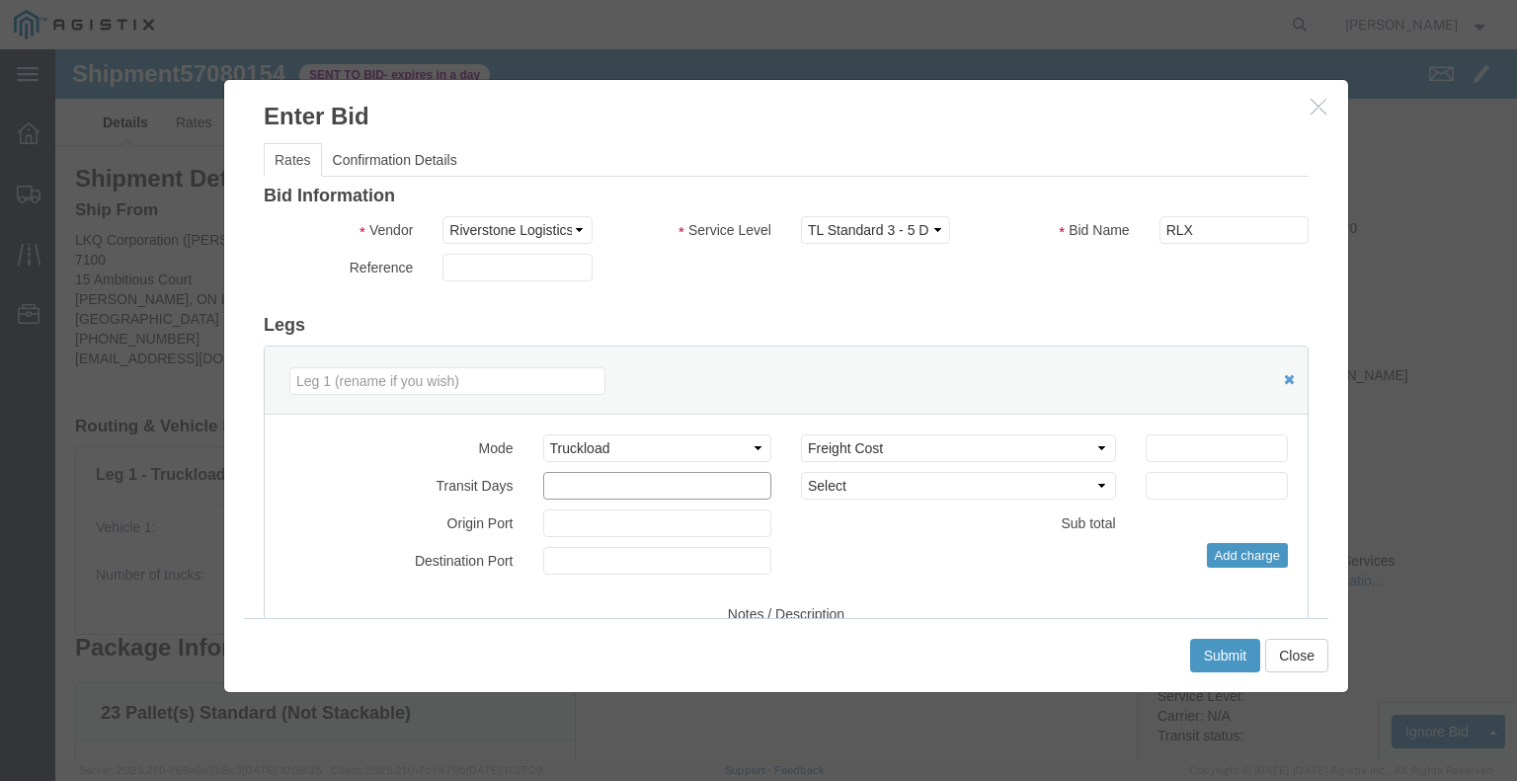
click input "number"
type input "1"
click input "number"
type input "900"
click div "Mode Select Air Less than Truckload Multi-Leg Ocean Freight Rail Small Parcel T…"
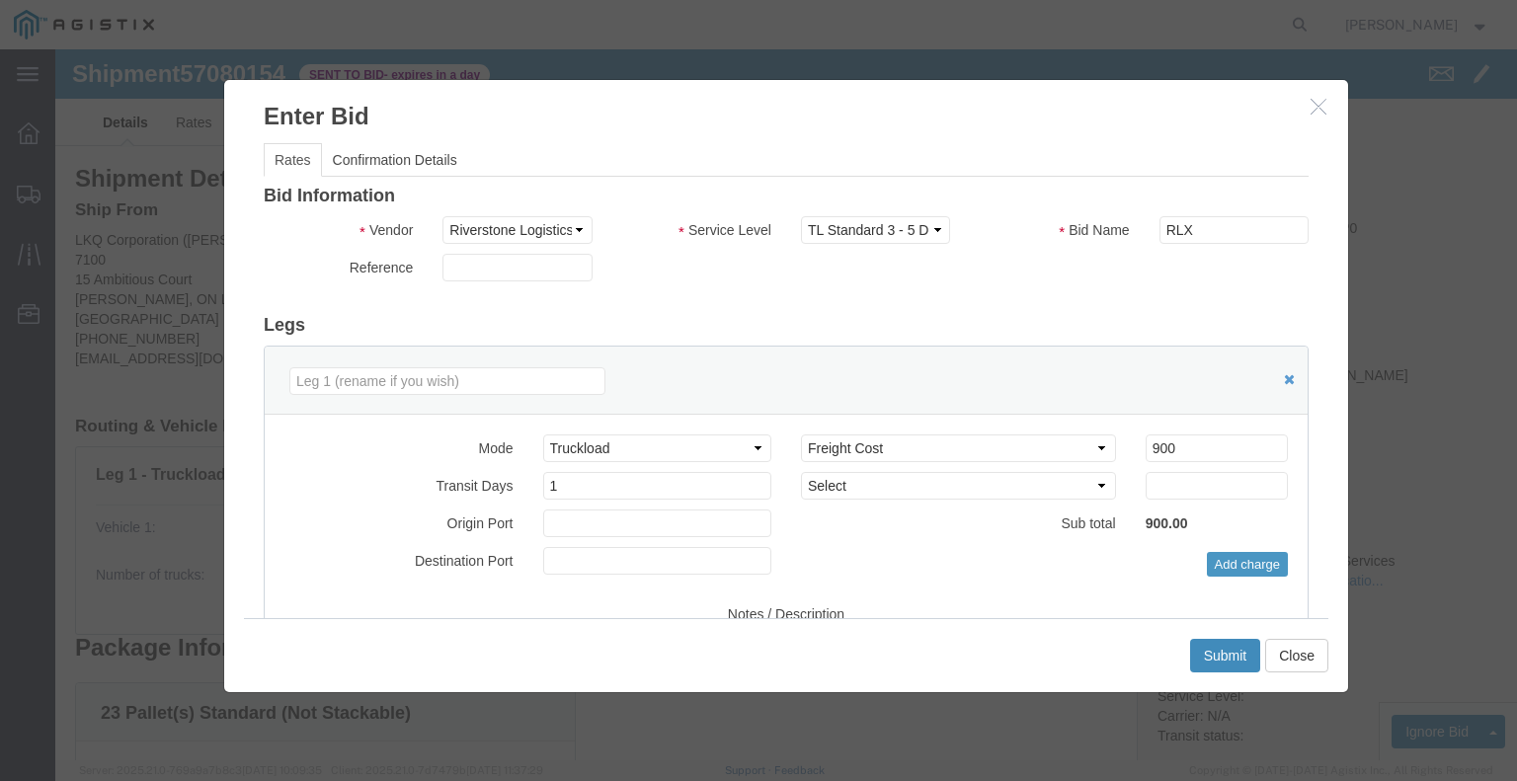
click button "Submit"
